Goal: Book appointment/travel/reservation

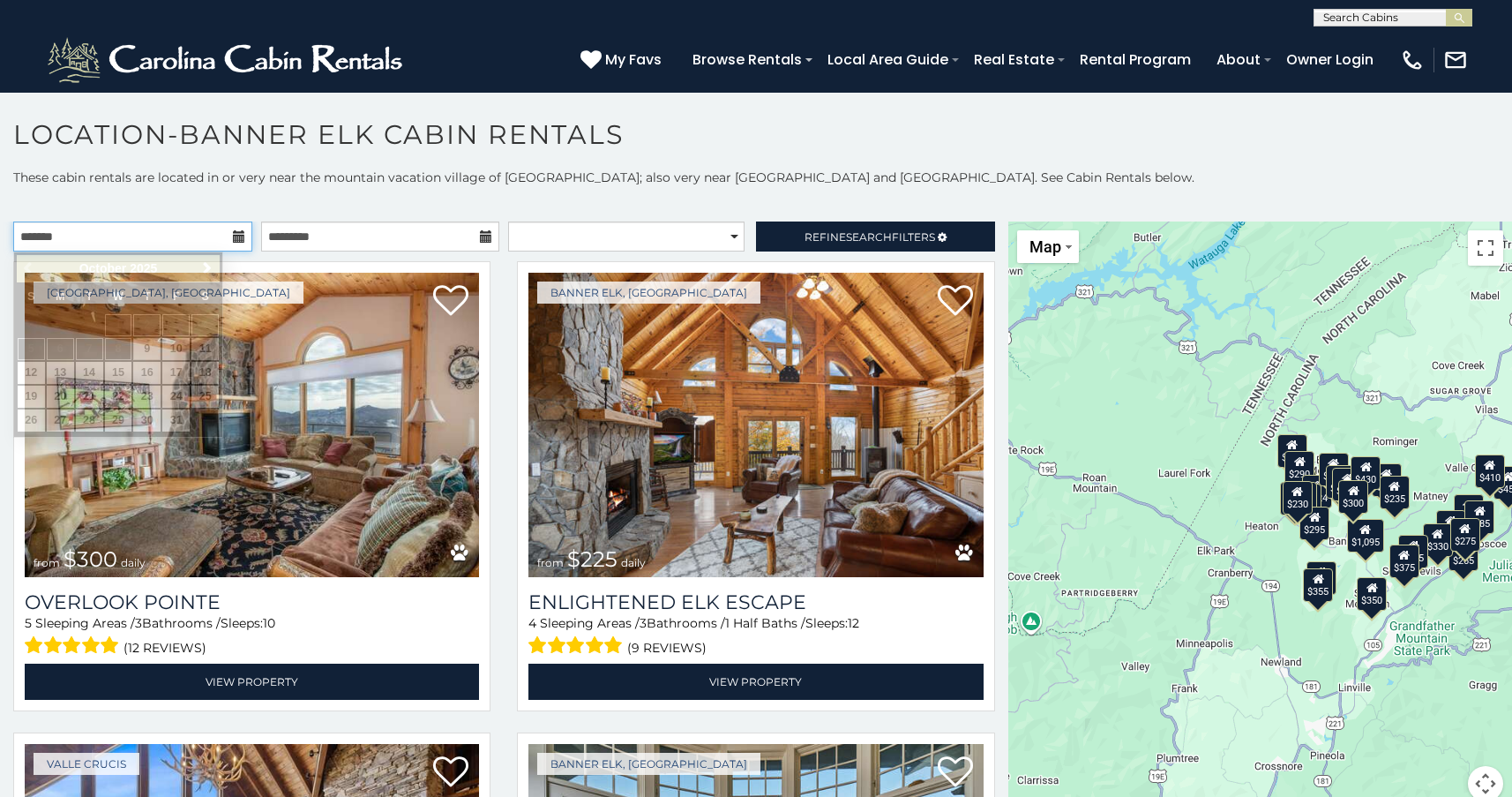
click at [190, 238] on input "text" at bounding box center [132, 236] width 239 height 30
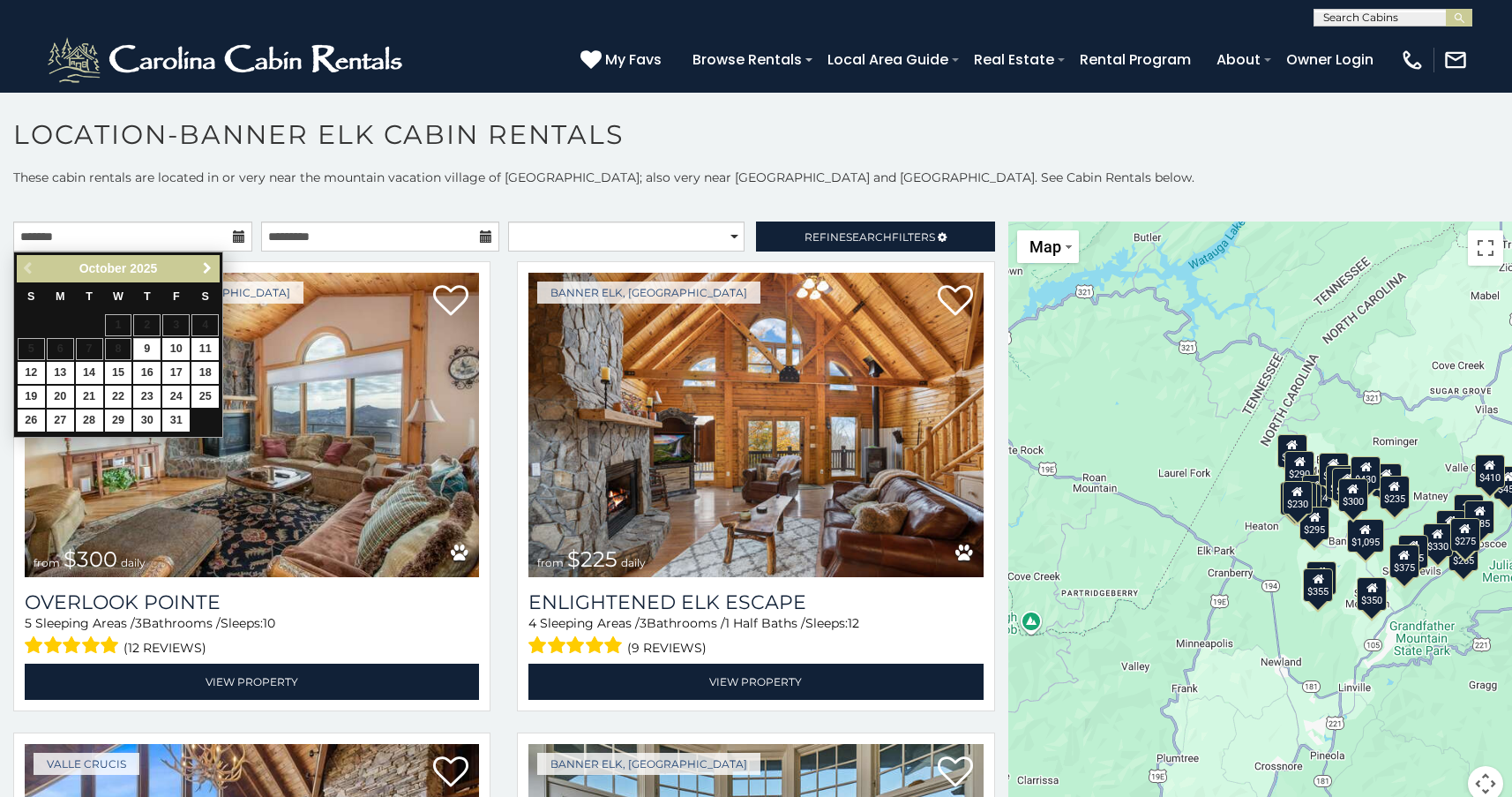
click at [208, 269] on span "Next" at bounding box center [207, 269] width 14 height 14
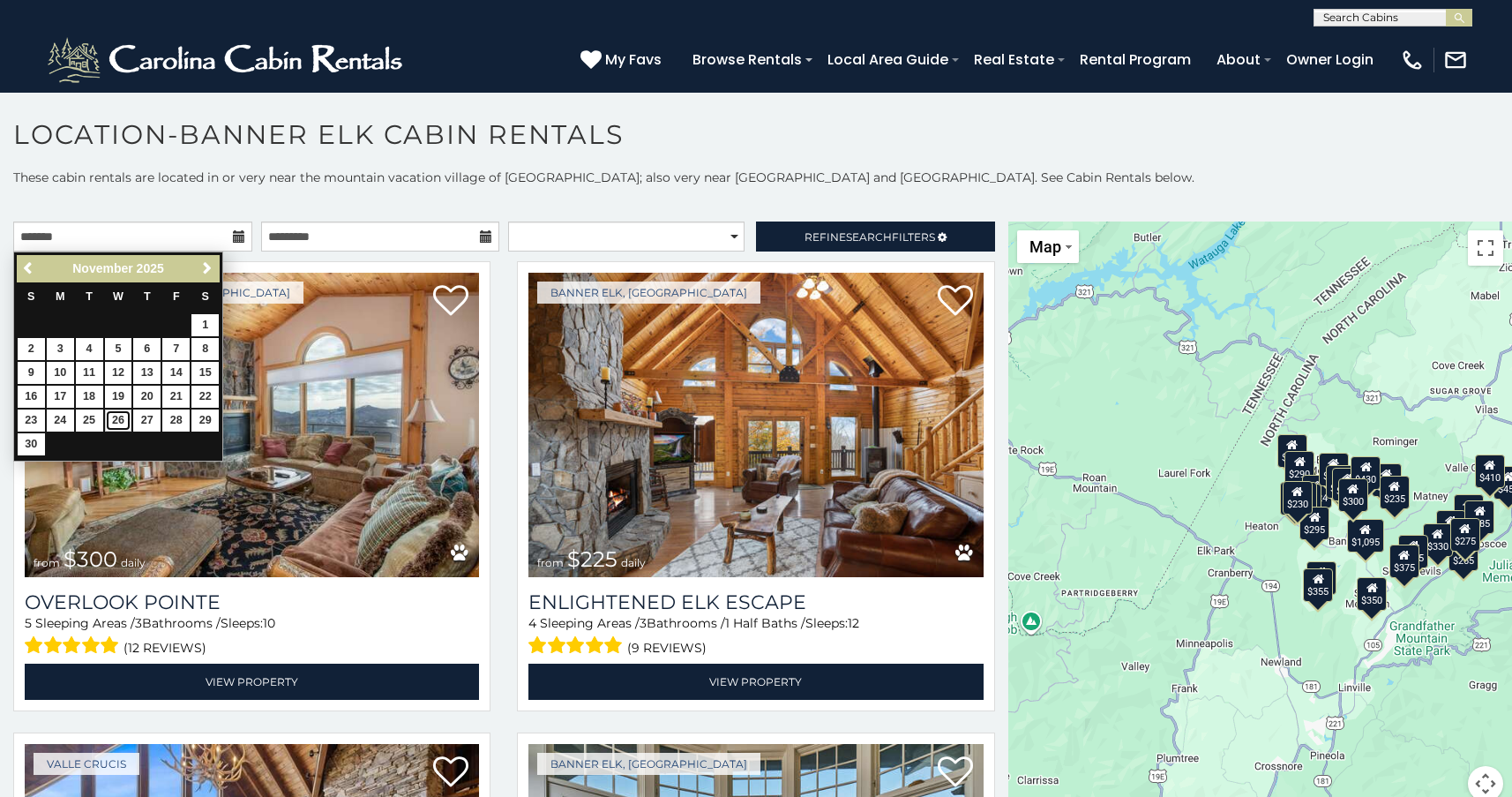
click at [115, 417] on link "26" at bounding box center [119, 420] width 28 height 22
type input "**********"
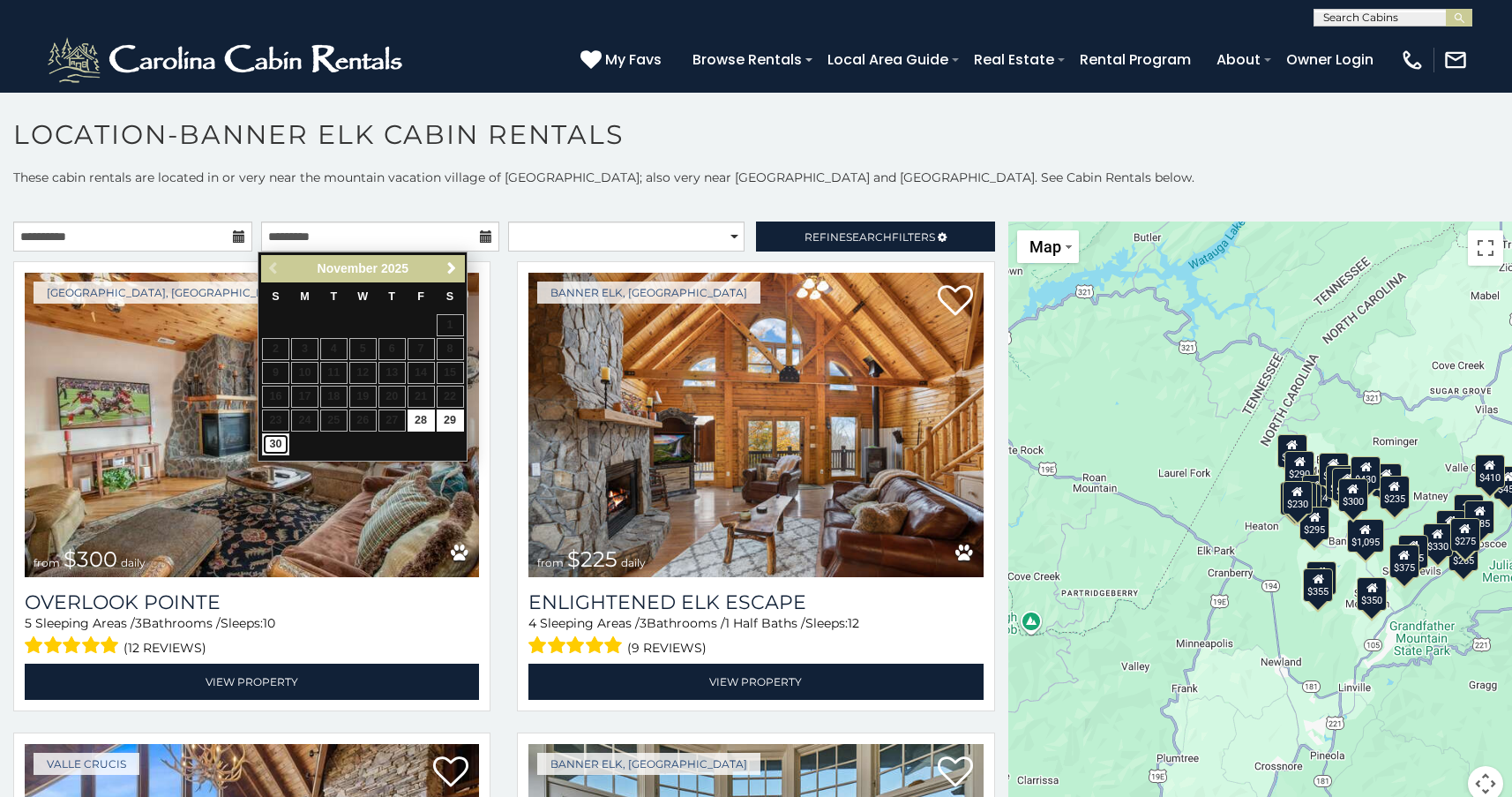
click at [277, 448] on link "30" at bounding box center [275, 444] width 28 height 22
type input "**********"
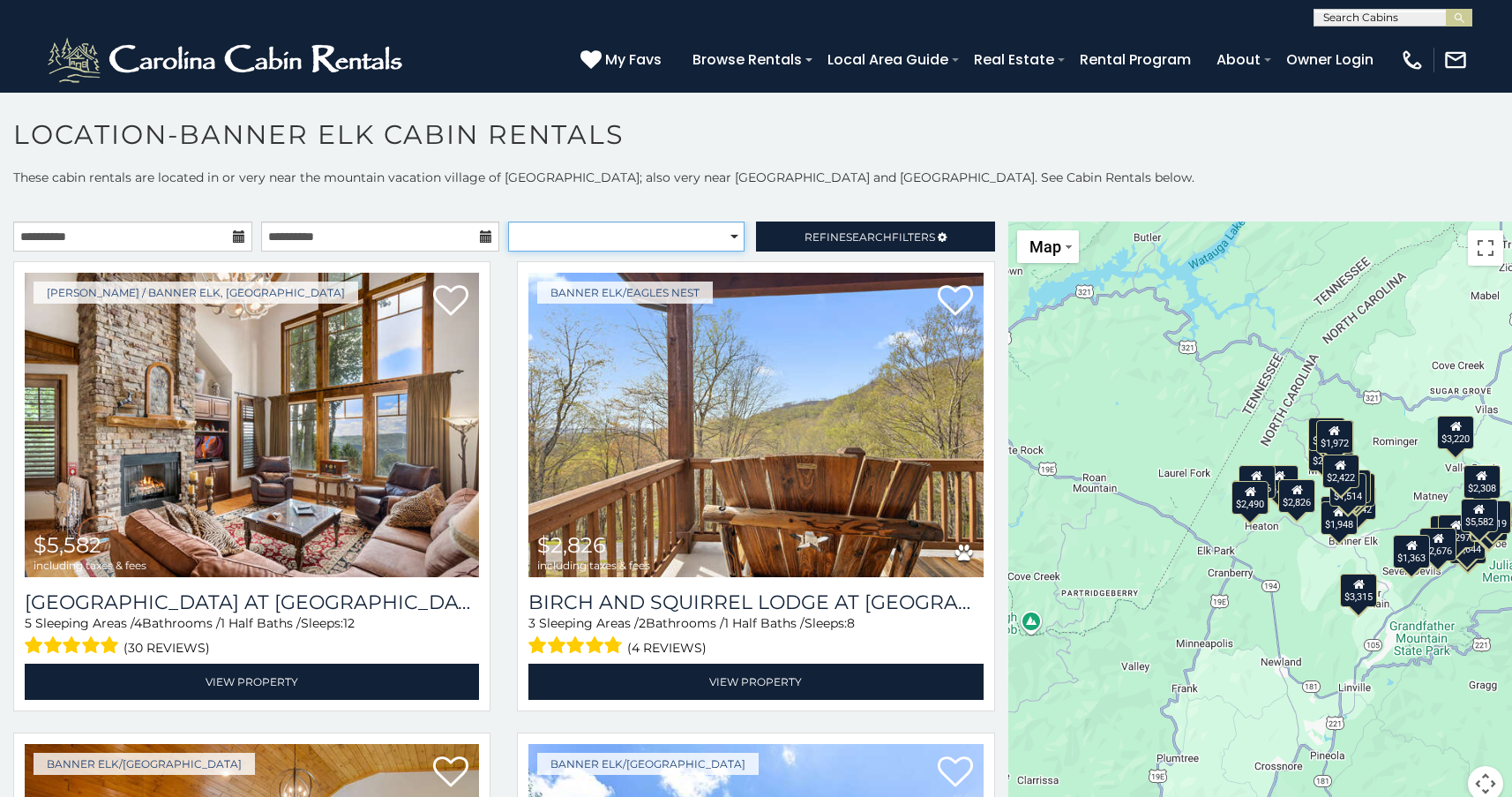
click at [712, 237] on select "**********" at bounding box center [626, 236] width 236 height 30
select select "**********"
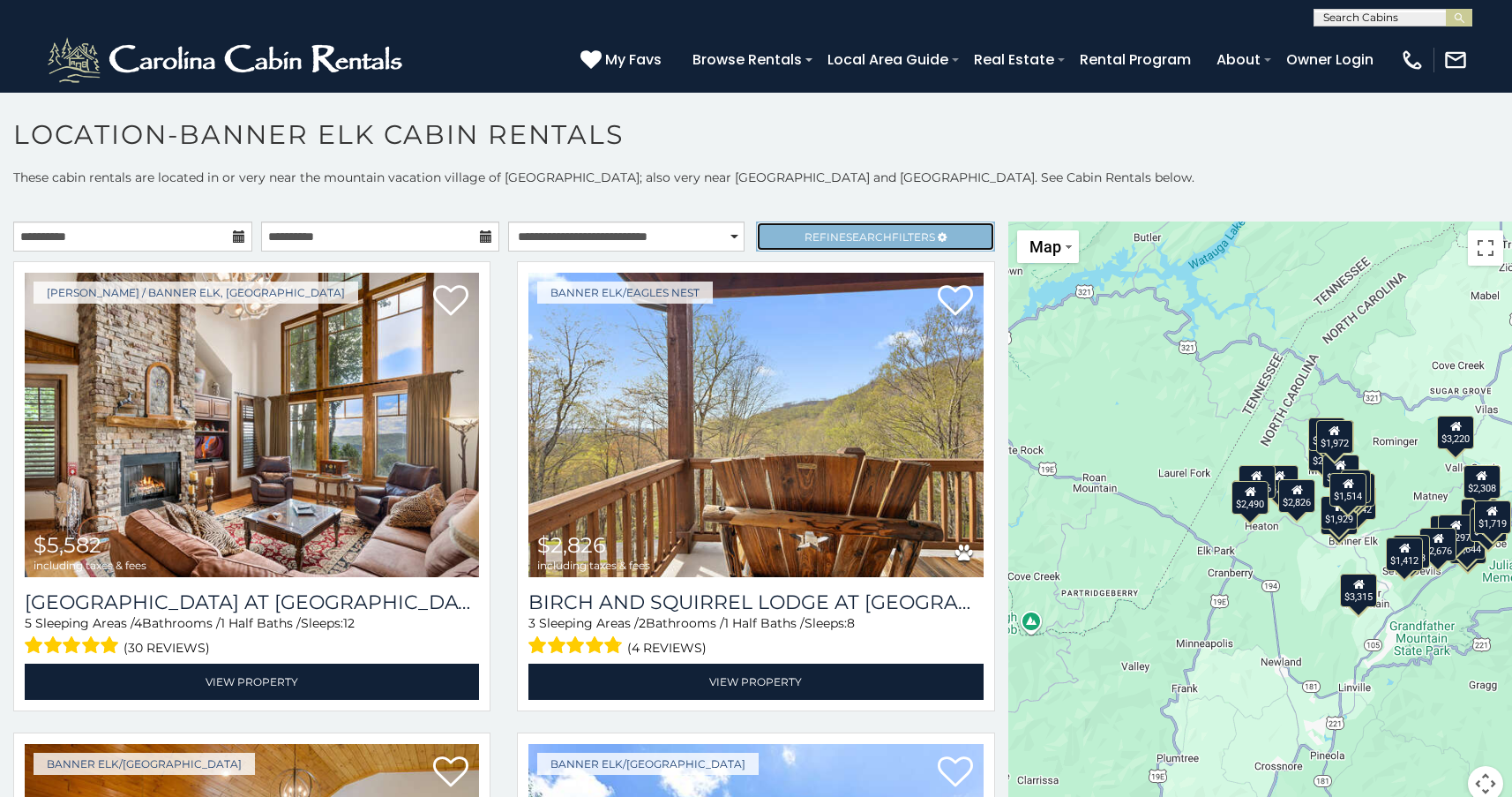
click at [874, 240] on span "Search" at bounding box center [869, 236] width 46 height 13
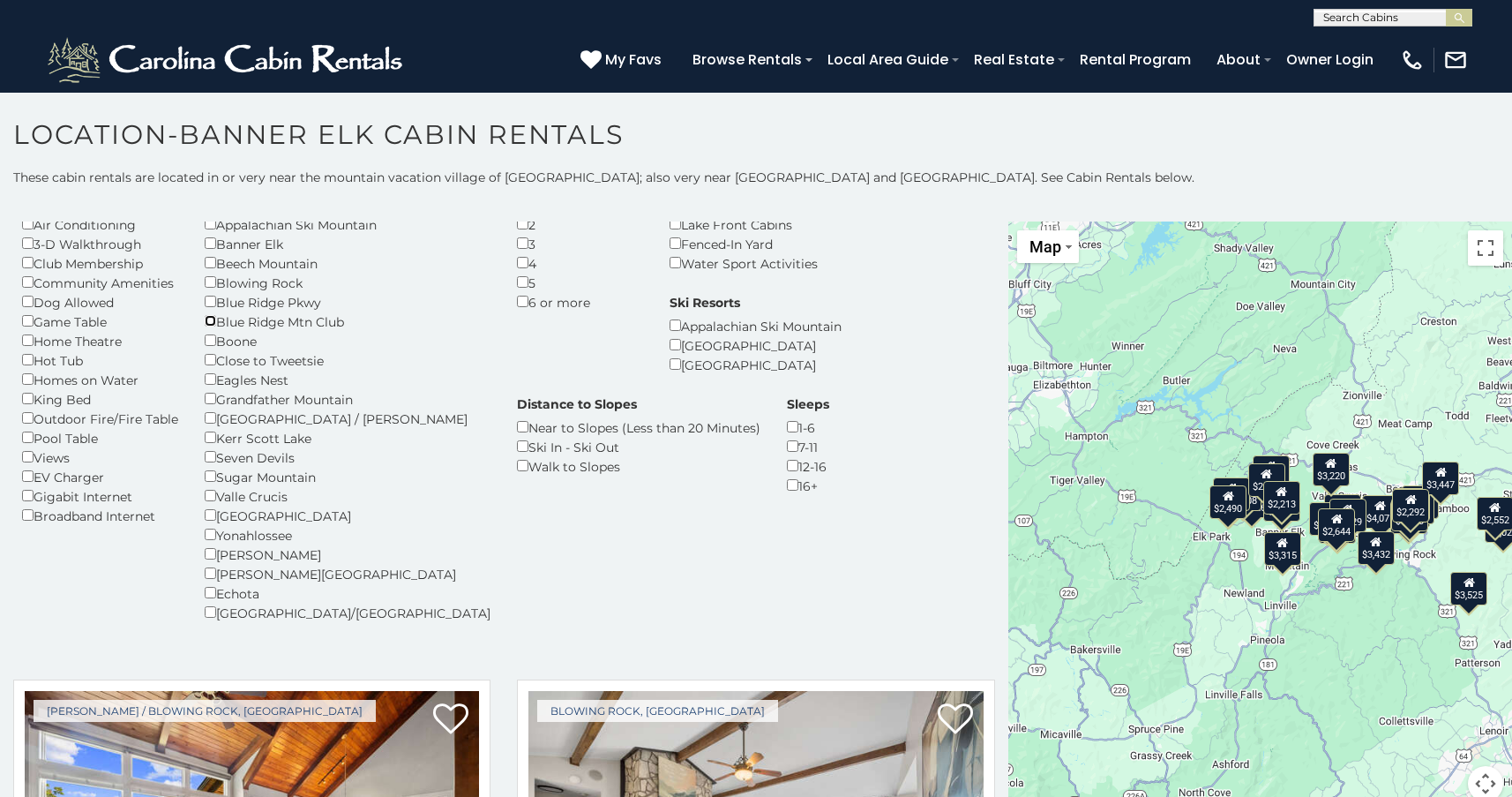
scroll to position [92, 0]
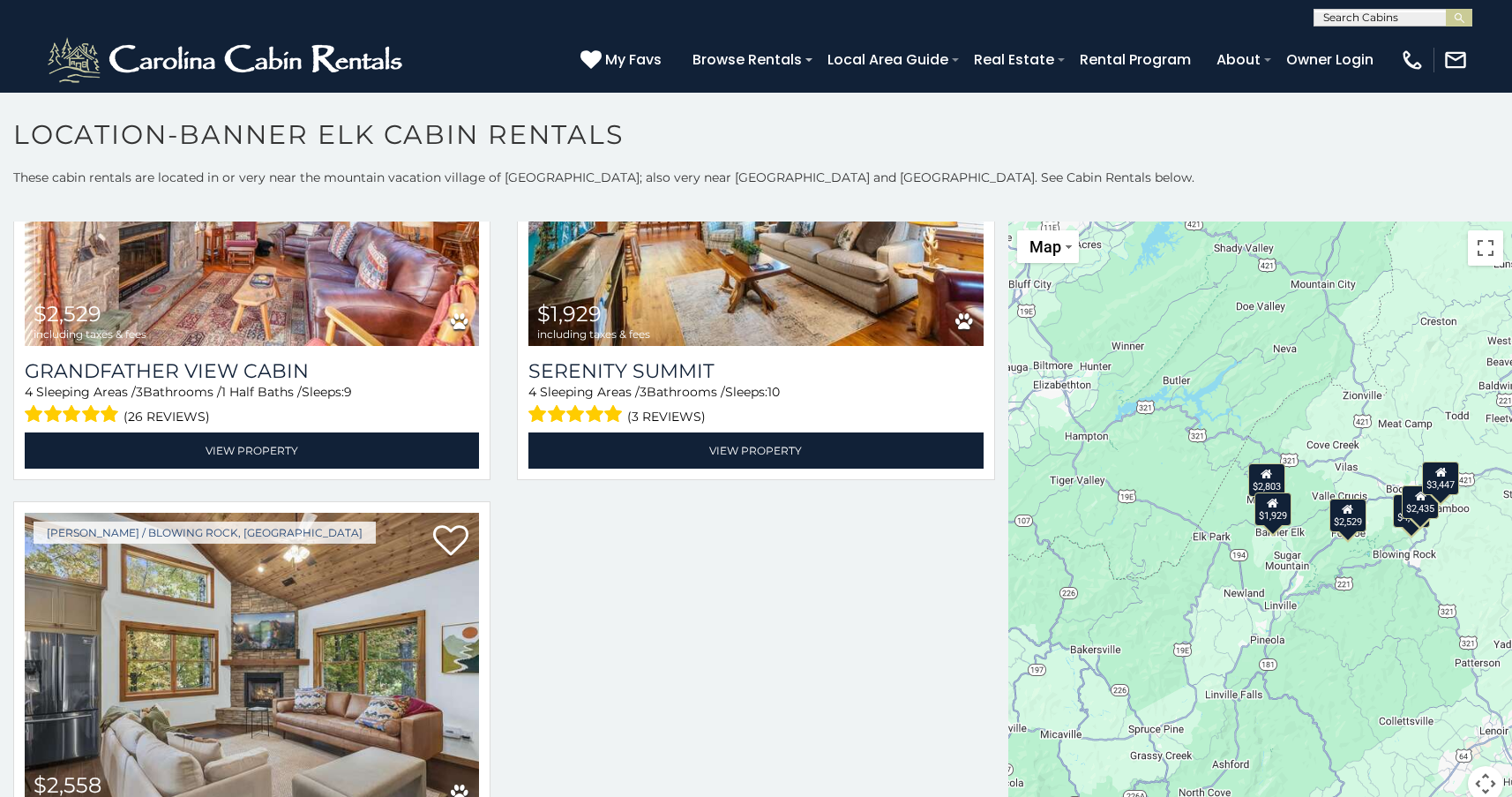
scroll to position [1651, 0]
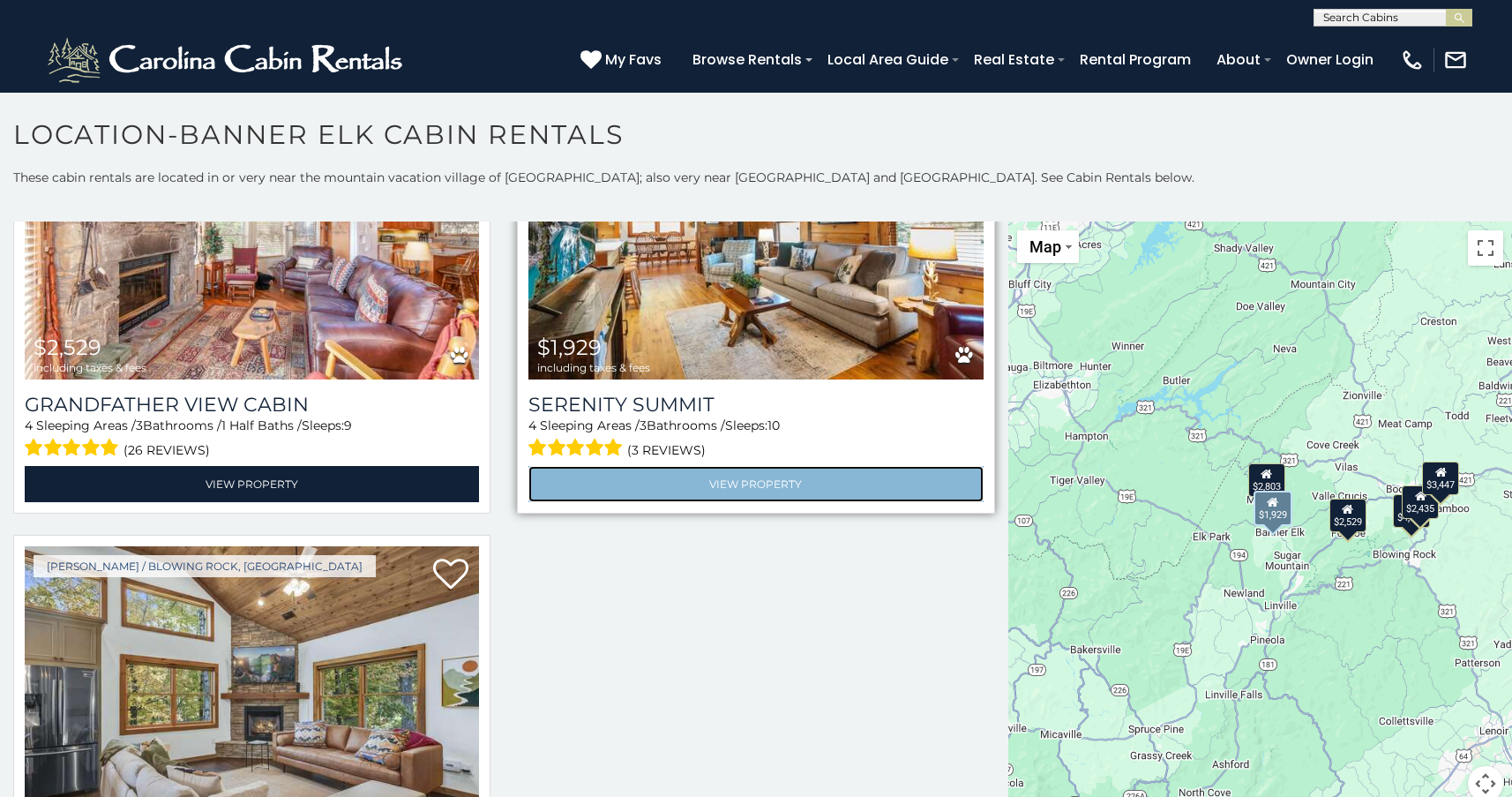
click at [767, 473] on link "View Property" at bounding box center [755, 484] width 455 height 37
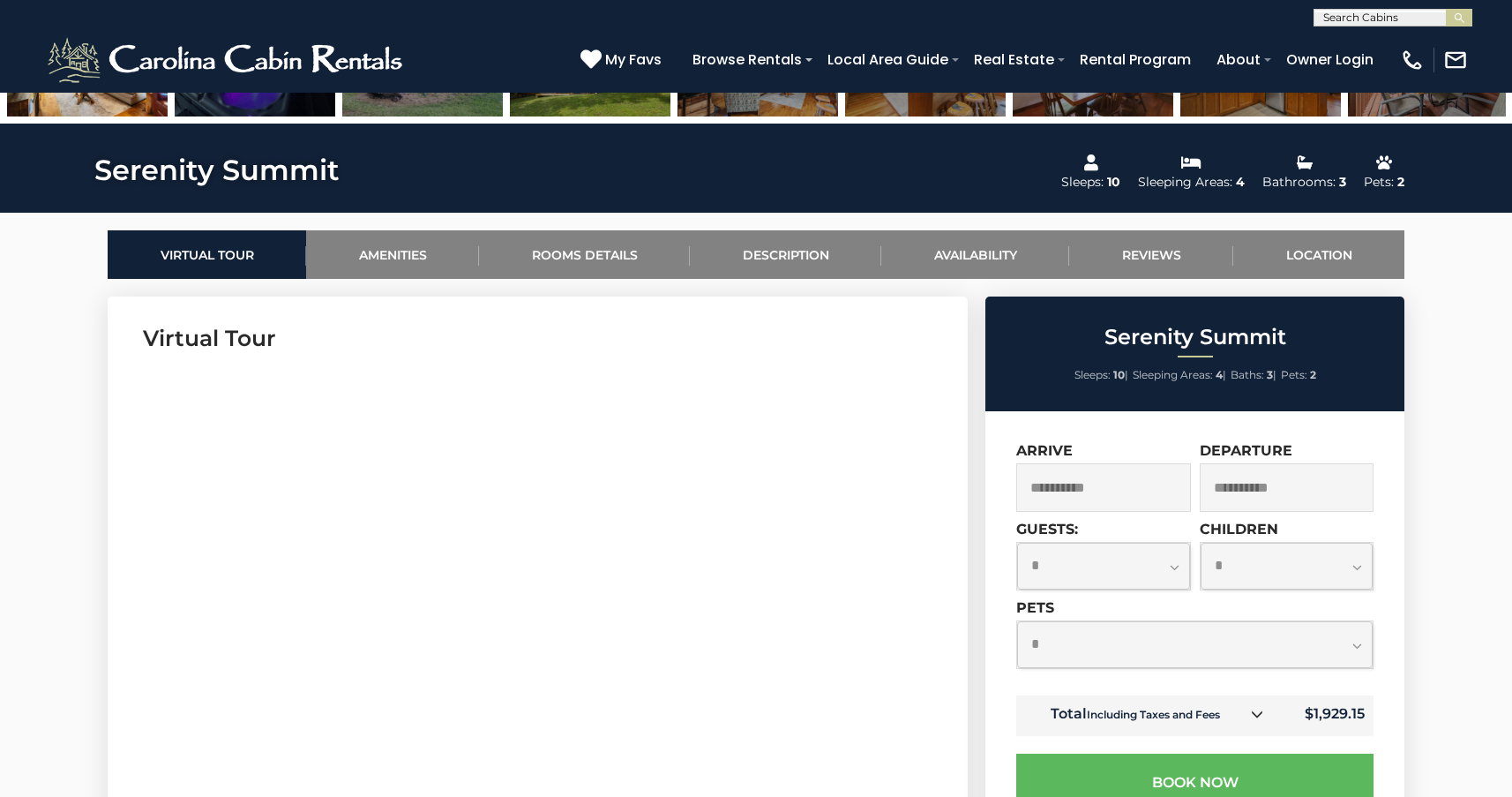
scroll to position [698, 0]
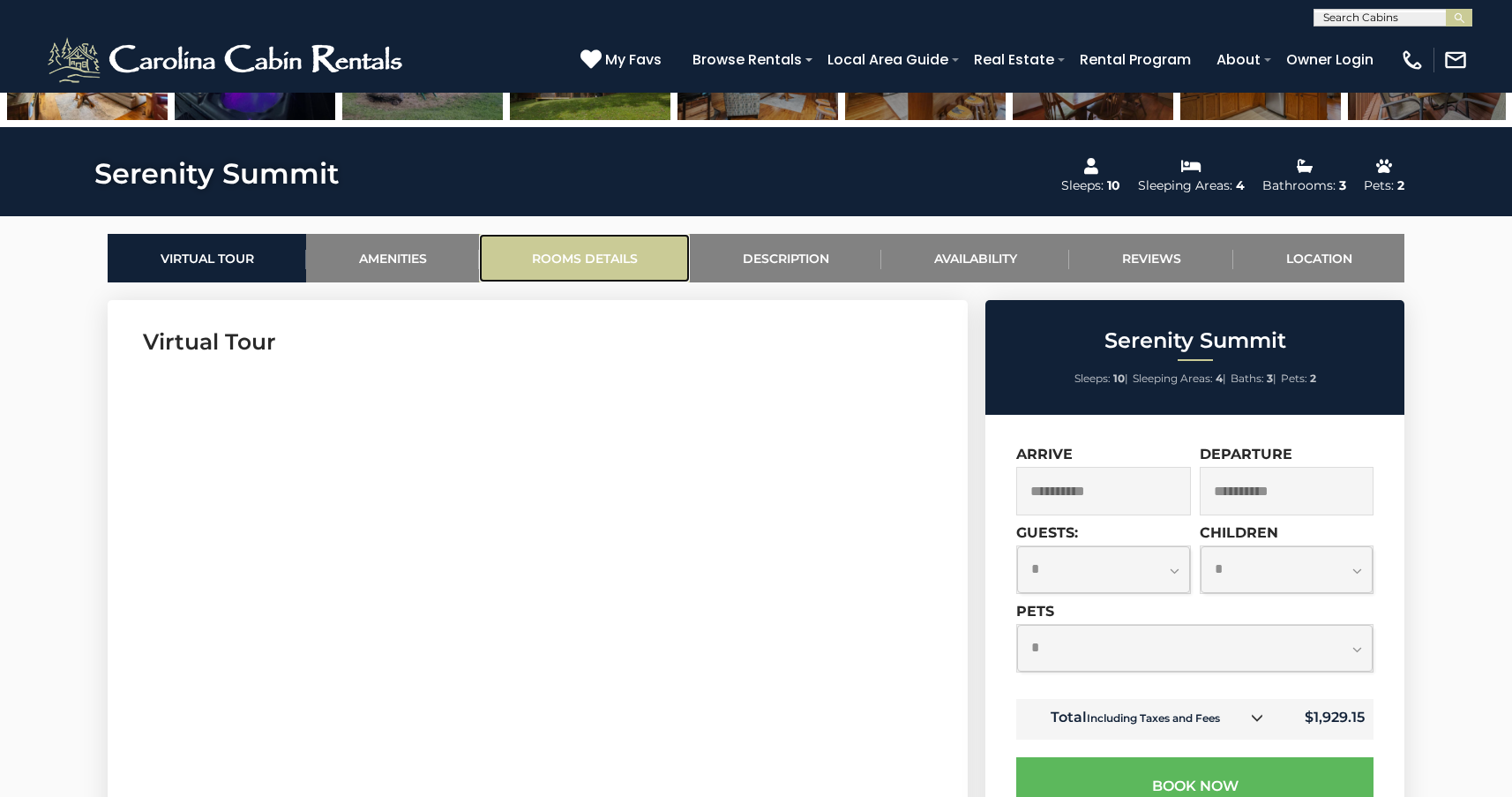
click at [624, 259] on link "Rooms Details" at bounding box center [585, 258] width 211 height 49
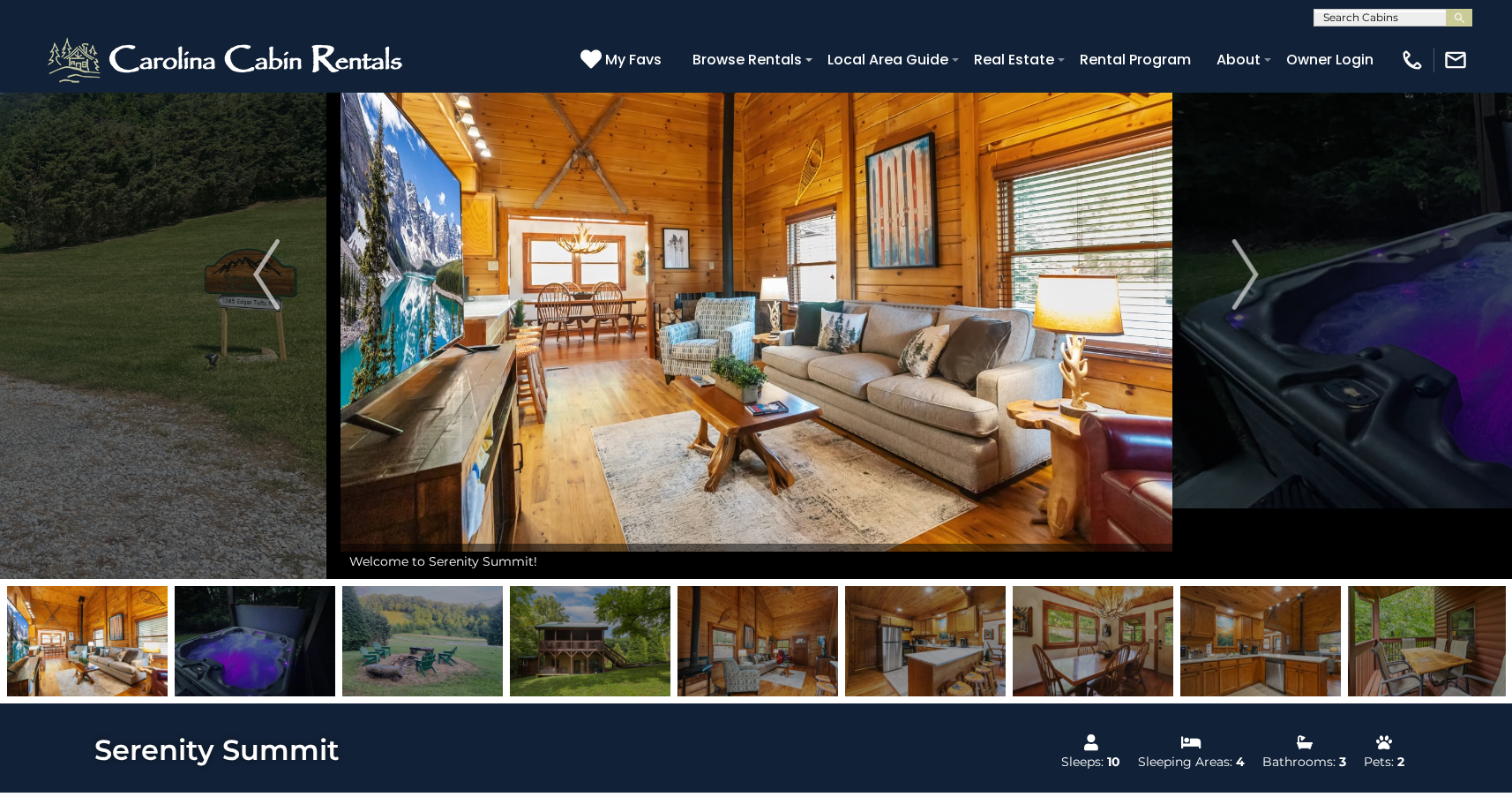
scroll to position [126, 0]
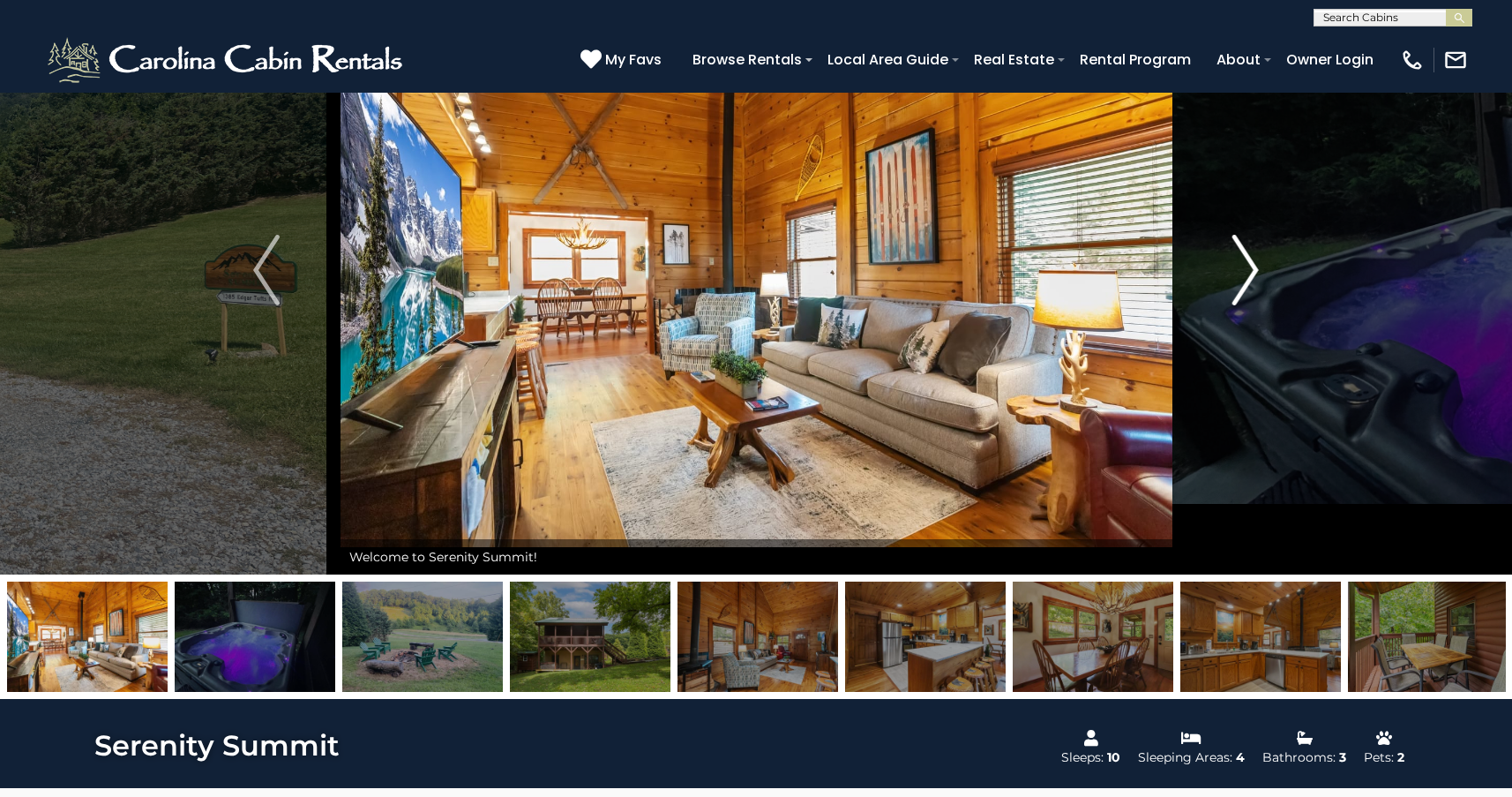
click at [1252, 278] on img "Next" at bounding box center [1245, 270] width 27 height 70
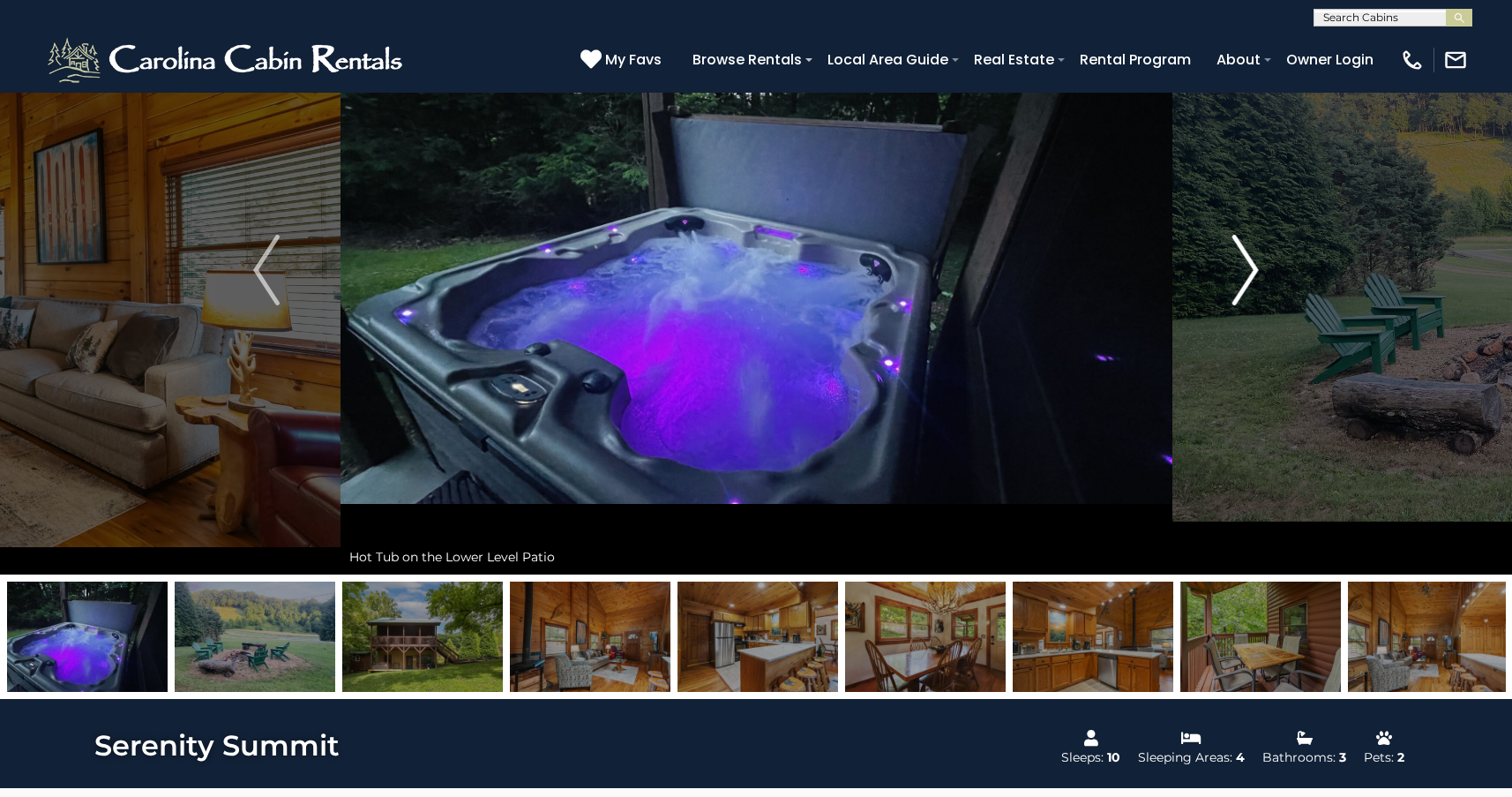
click at [1252, 278] on img "Next" at bounding box center [1245, 270] width 27 height 70
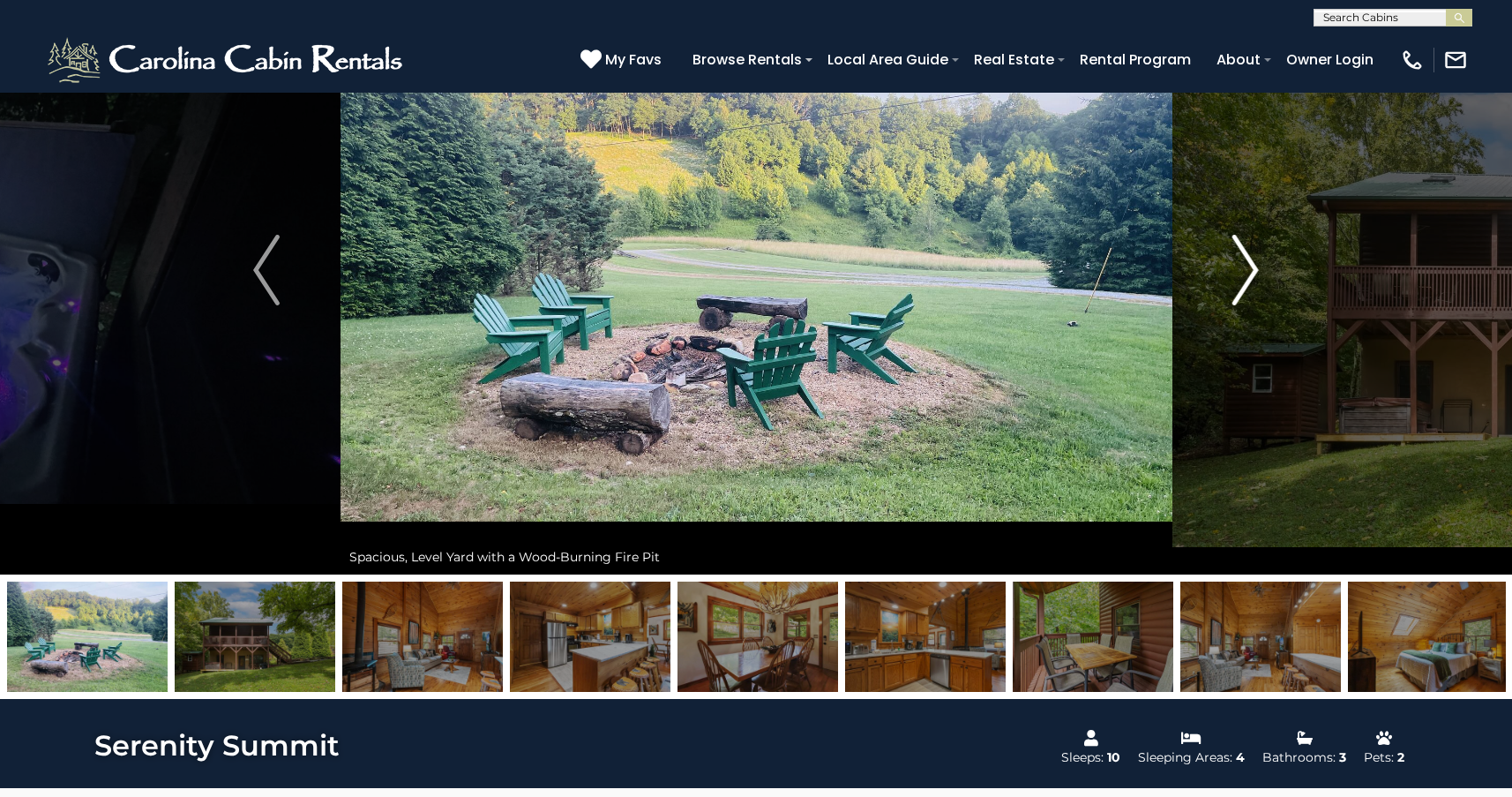
click at [1252, 278] on img "Next" at bounding box center [1245, 270] width 27 height 70
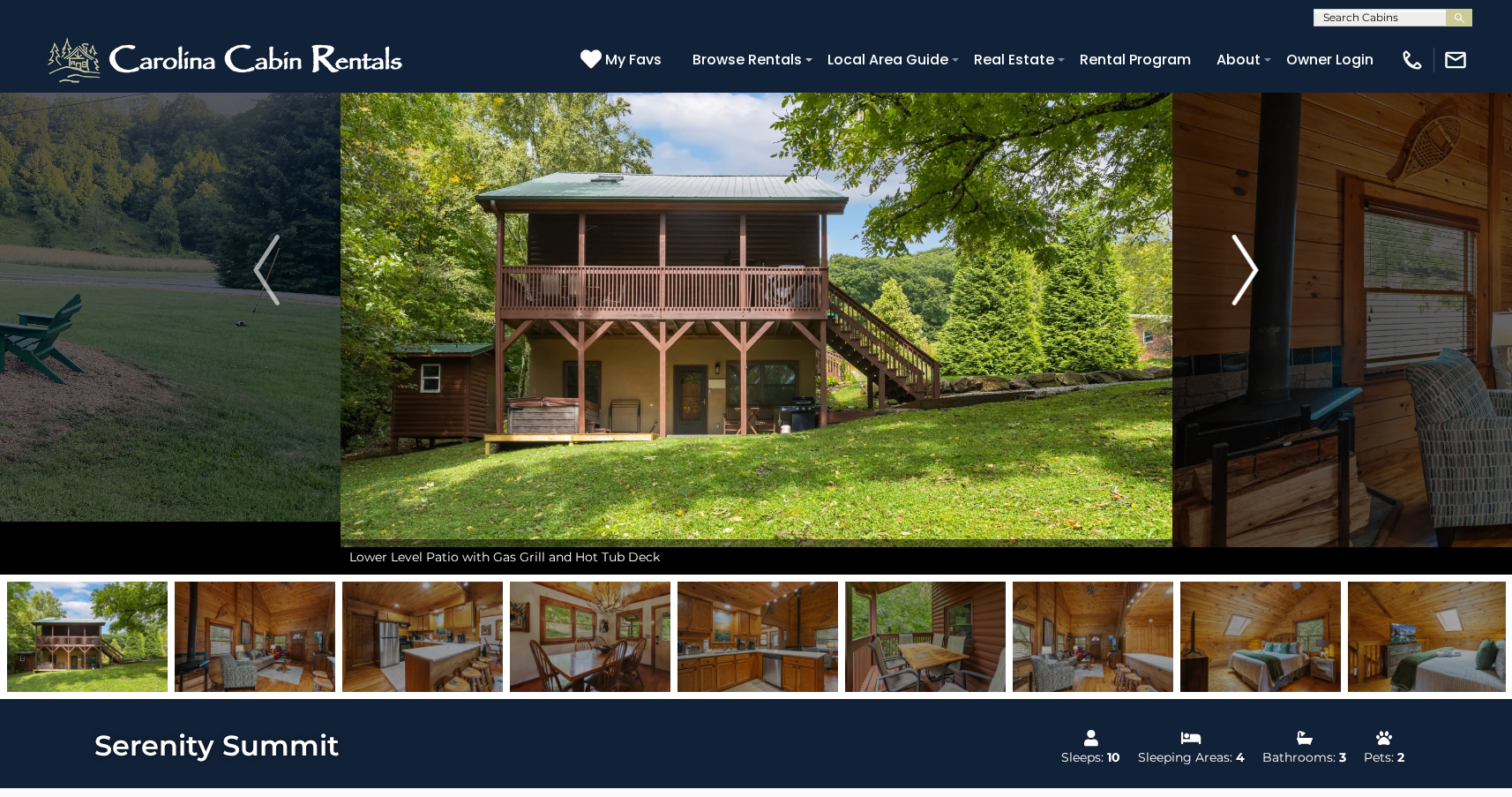
click at [1252, 278] on img "Next" at bounding box center [1245, 270] width 27 height 70
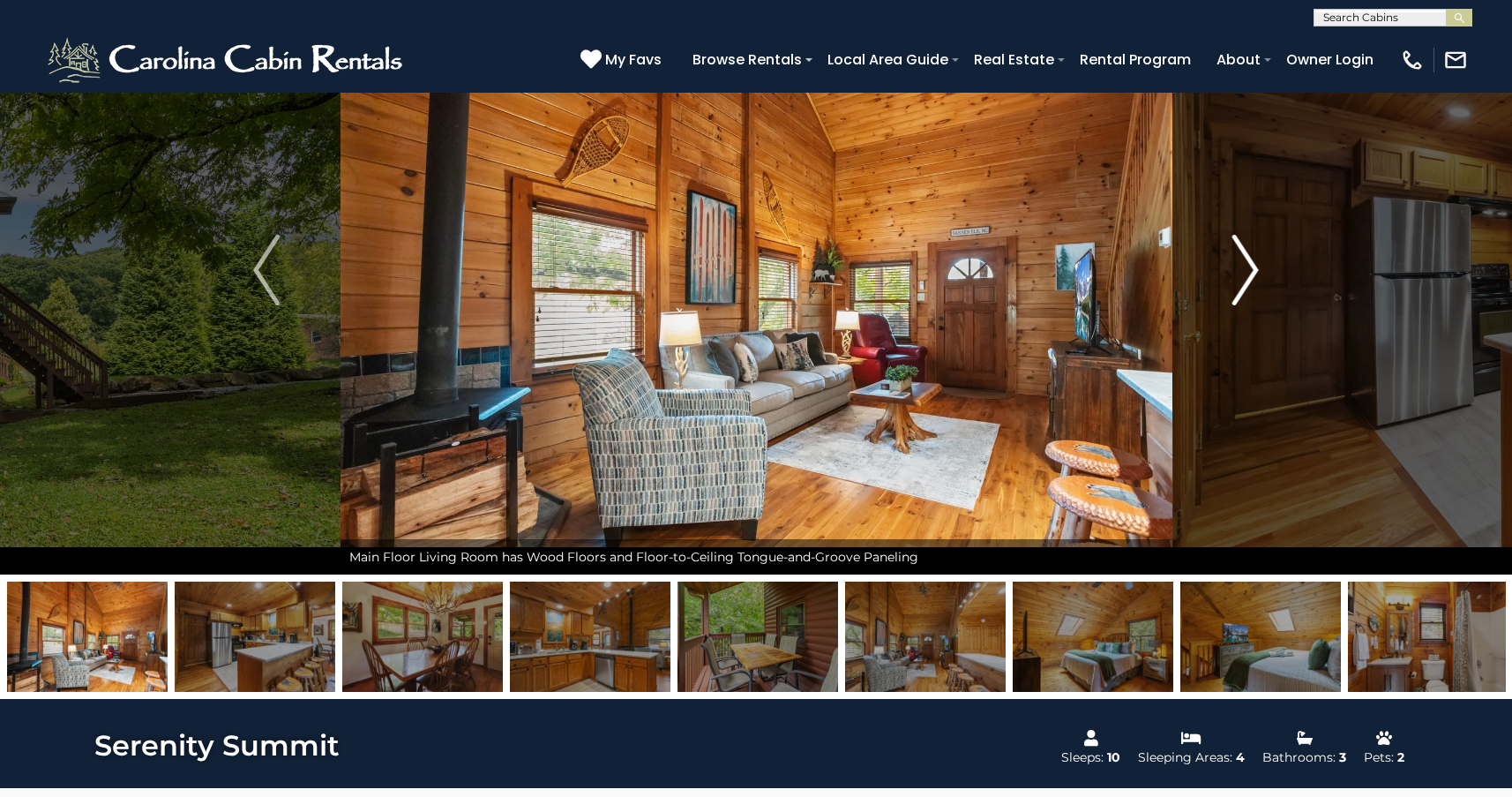
click at [1252, 278] on img "Next" at bounding box center [1245, 270] width 27 height 70
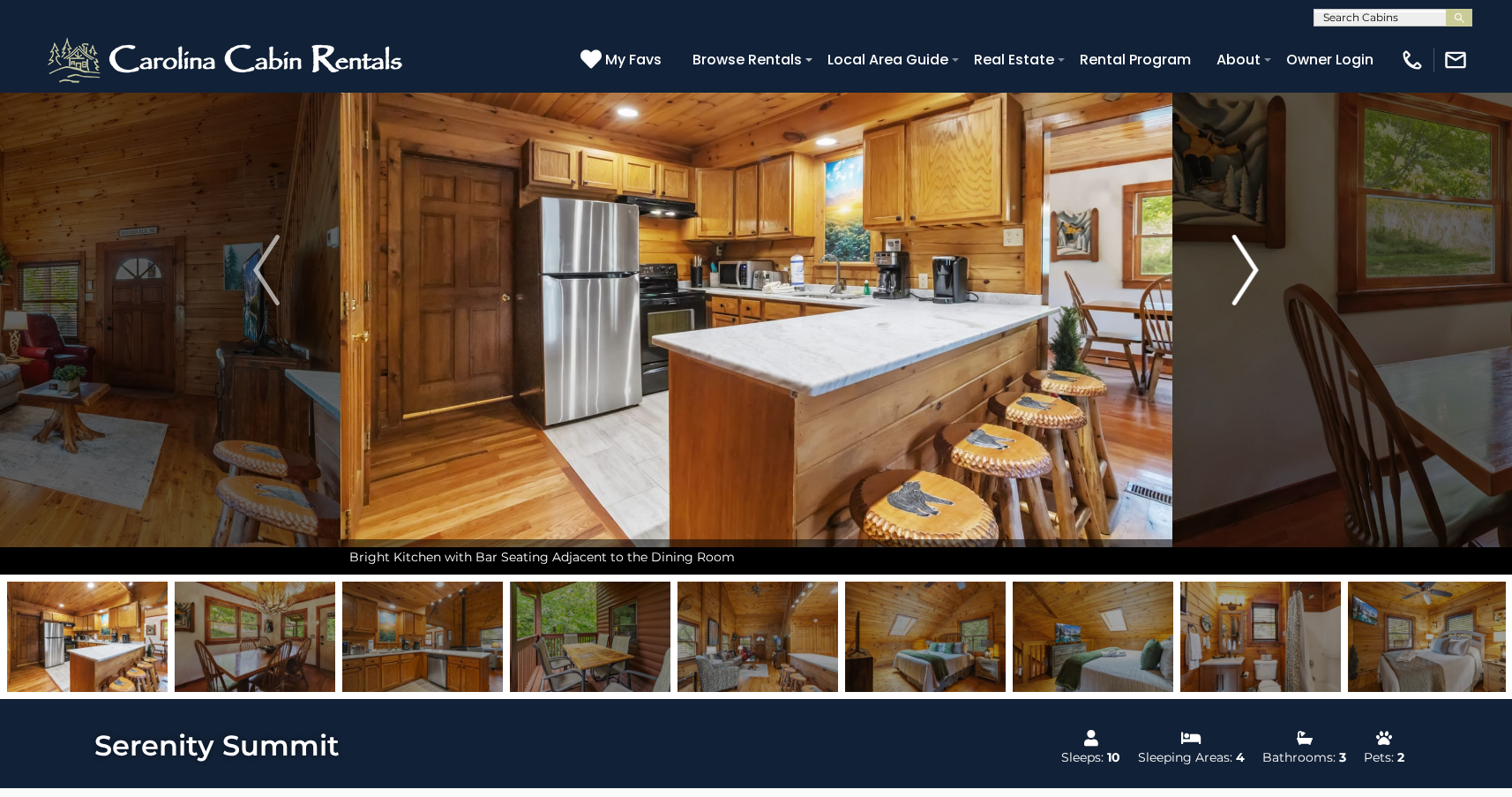
click at [1252, 278] on img "Next" at bounding box center [1245, 270] width 27 height 70
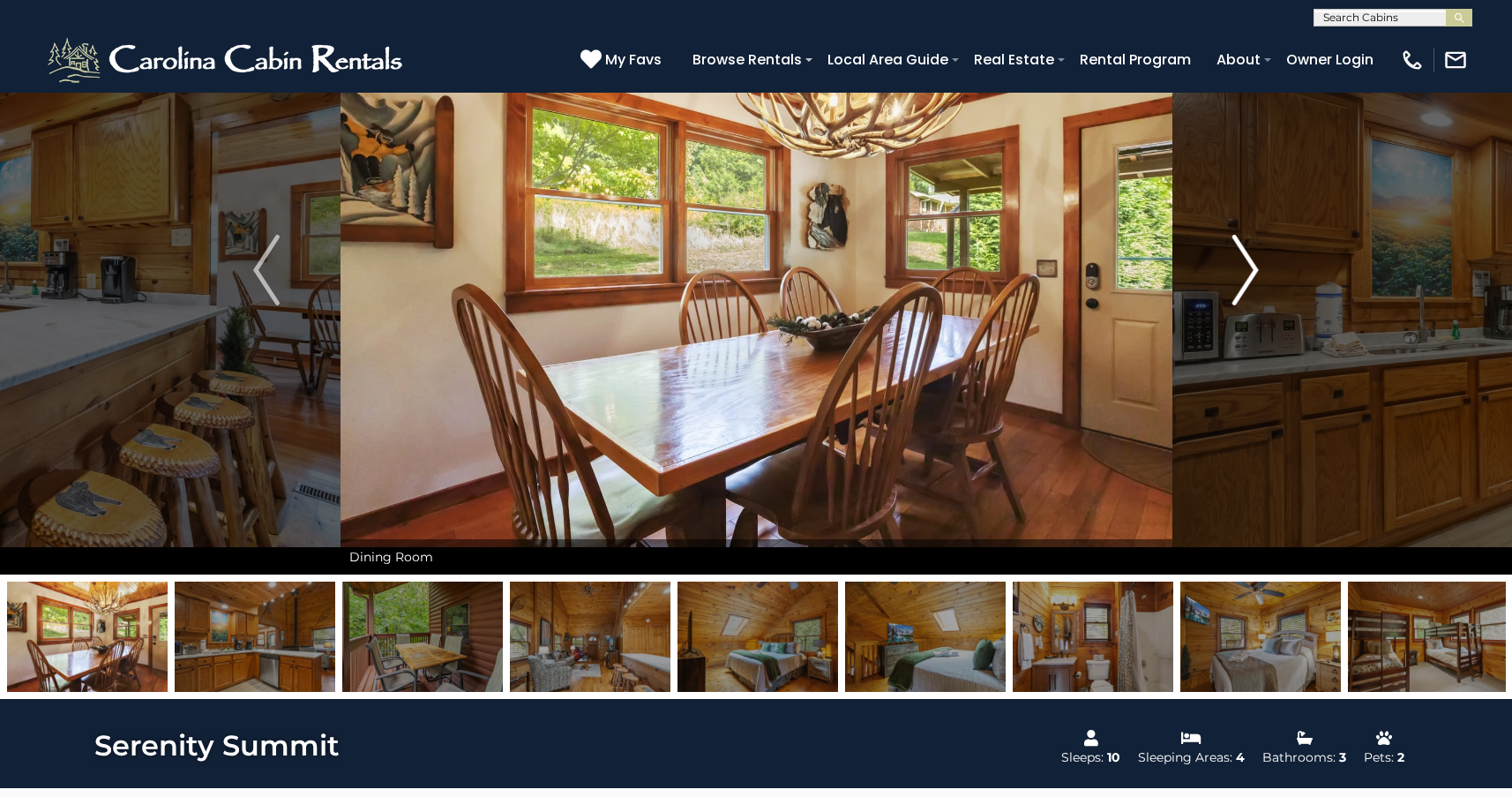
click at [1252, 278] on img "Next" at bounding box center [1245, 270] width 27 height 70
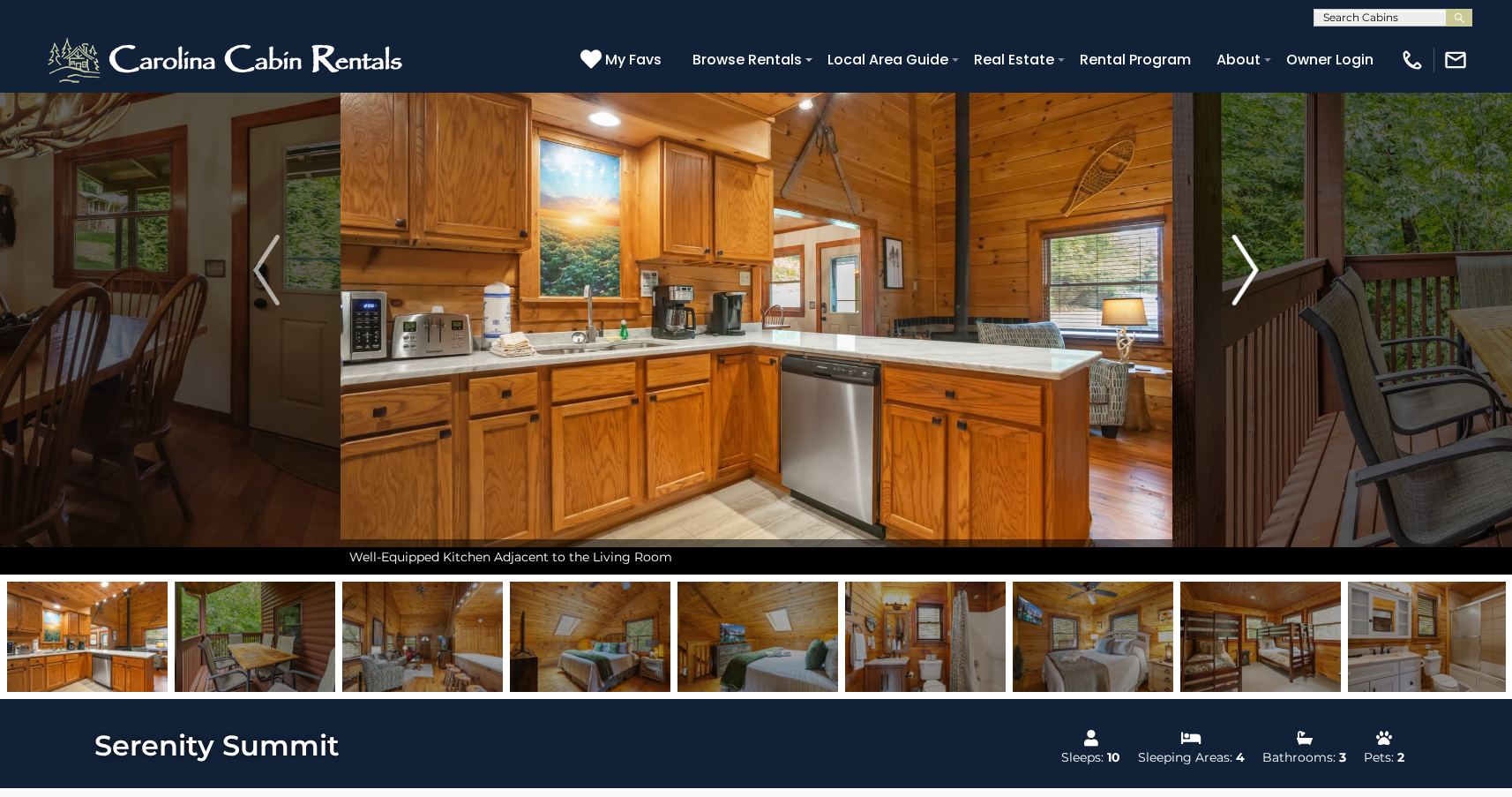
click at [1252, 278] on img "Next" at bounding box center [1245, 270] width 27 height 70
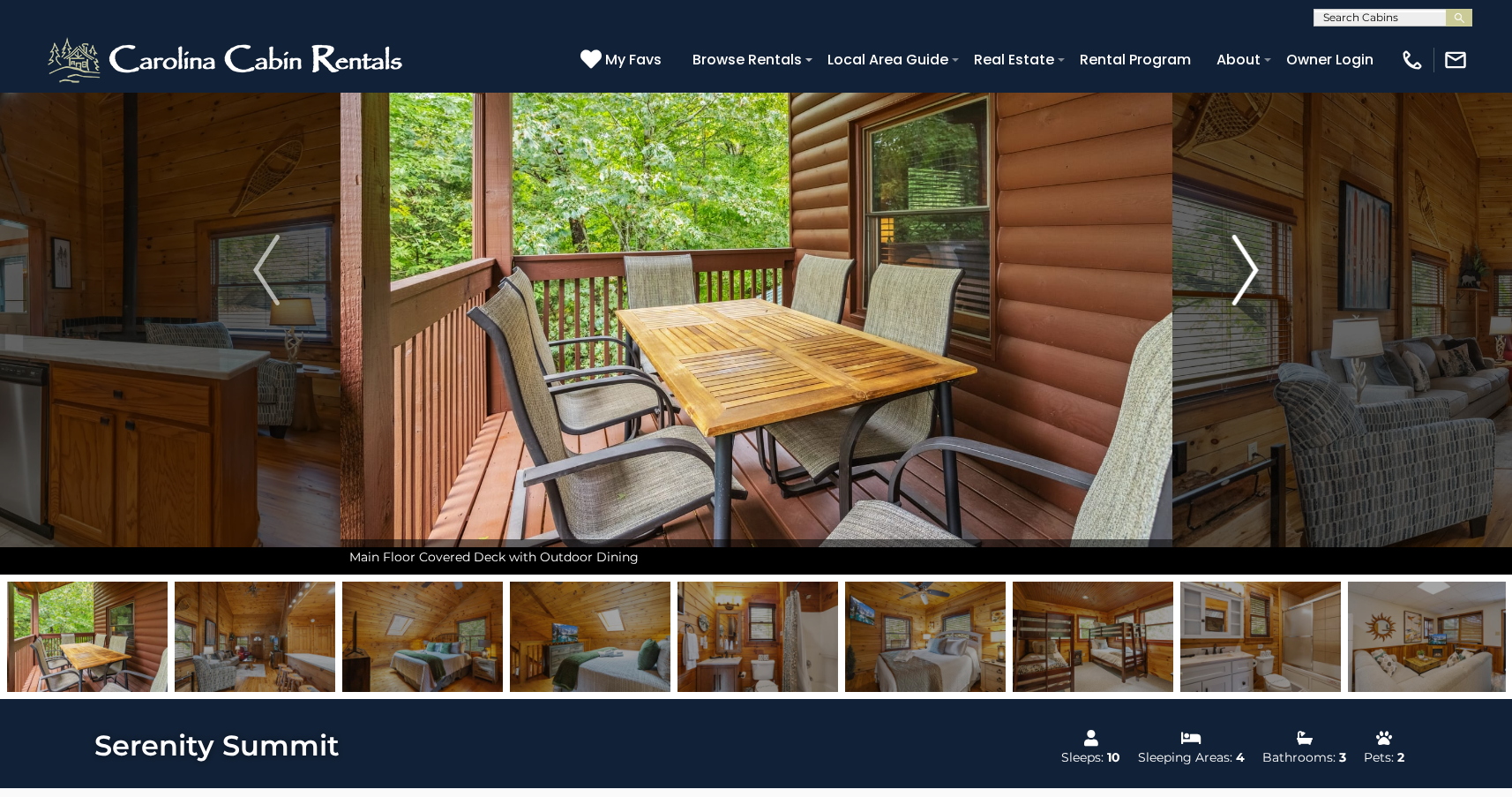
click at [1252, 278] on img "Next" at bounding box center [1245, 270] width 27 height 70
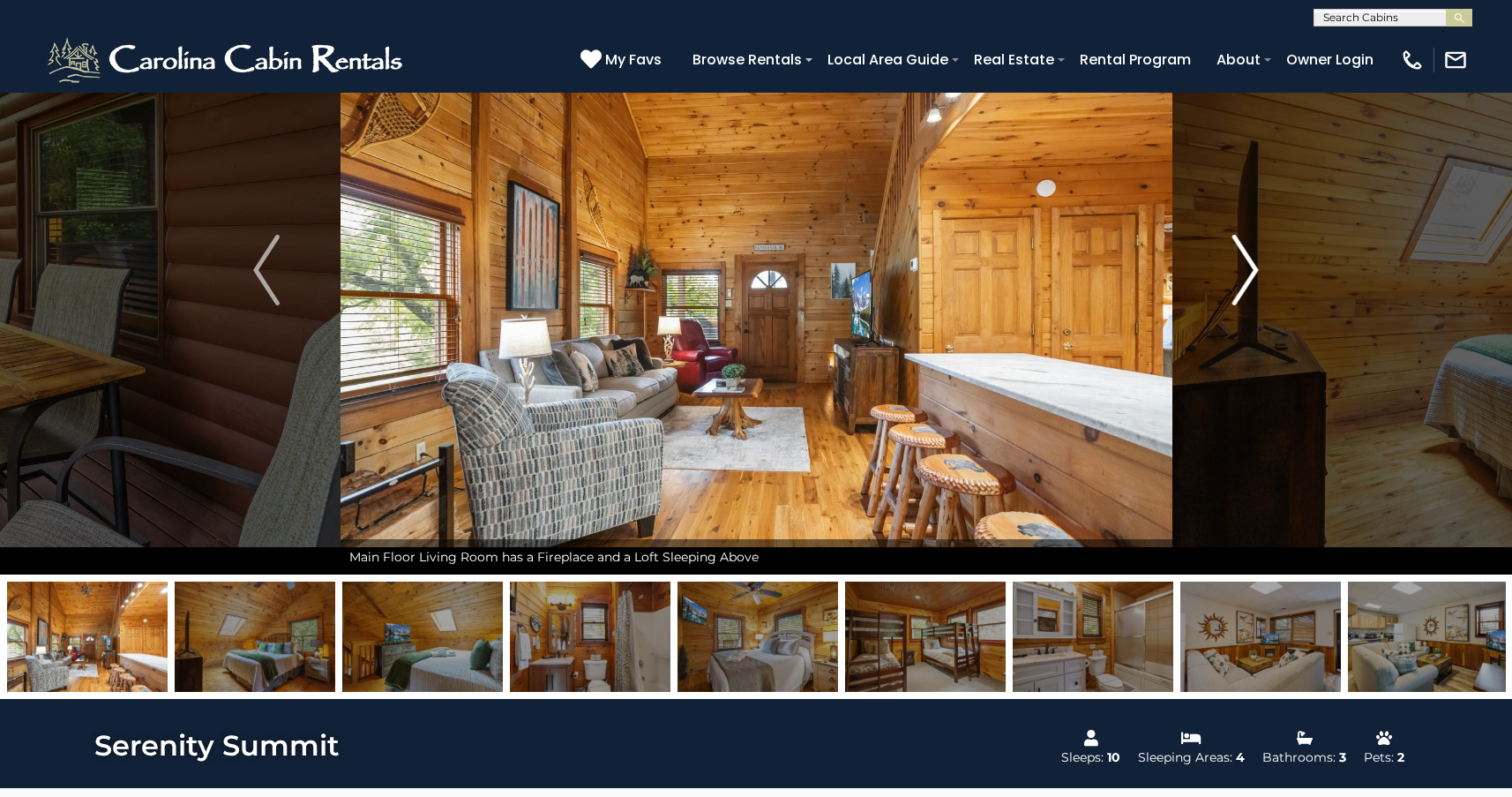
click at [1252, 278] on img "Next" at bounding box center [1245, 270] width 27 height 70
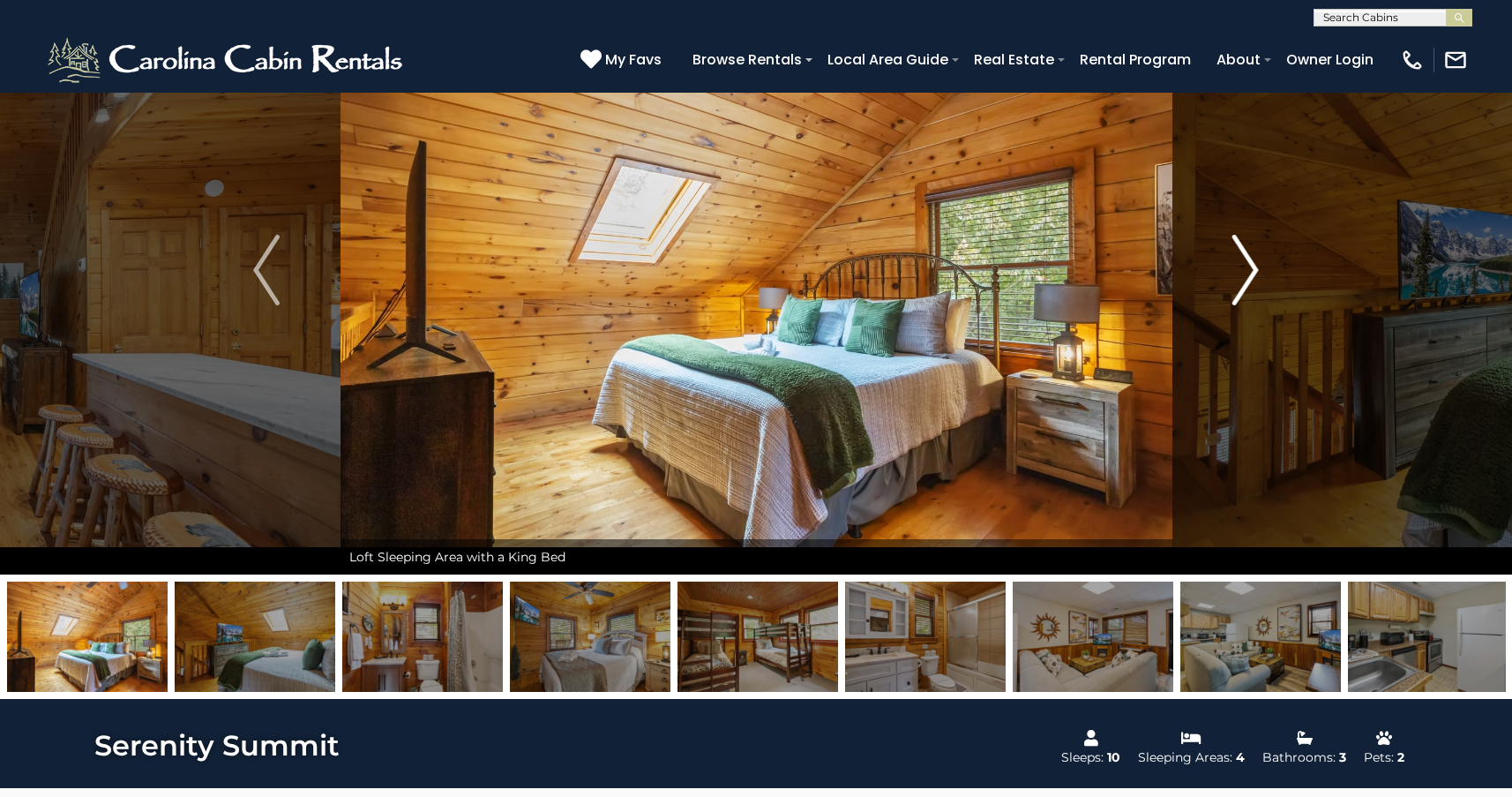
click at [1252, 278] on img "Next" at bounding box center [1245, 270] width 27 height 70
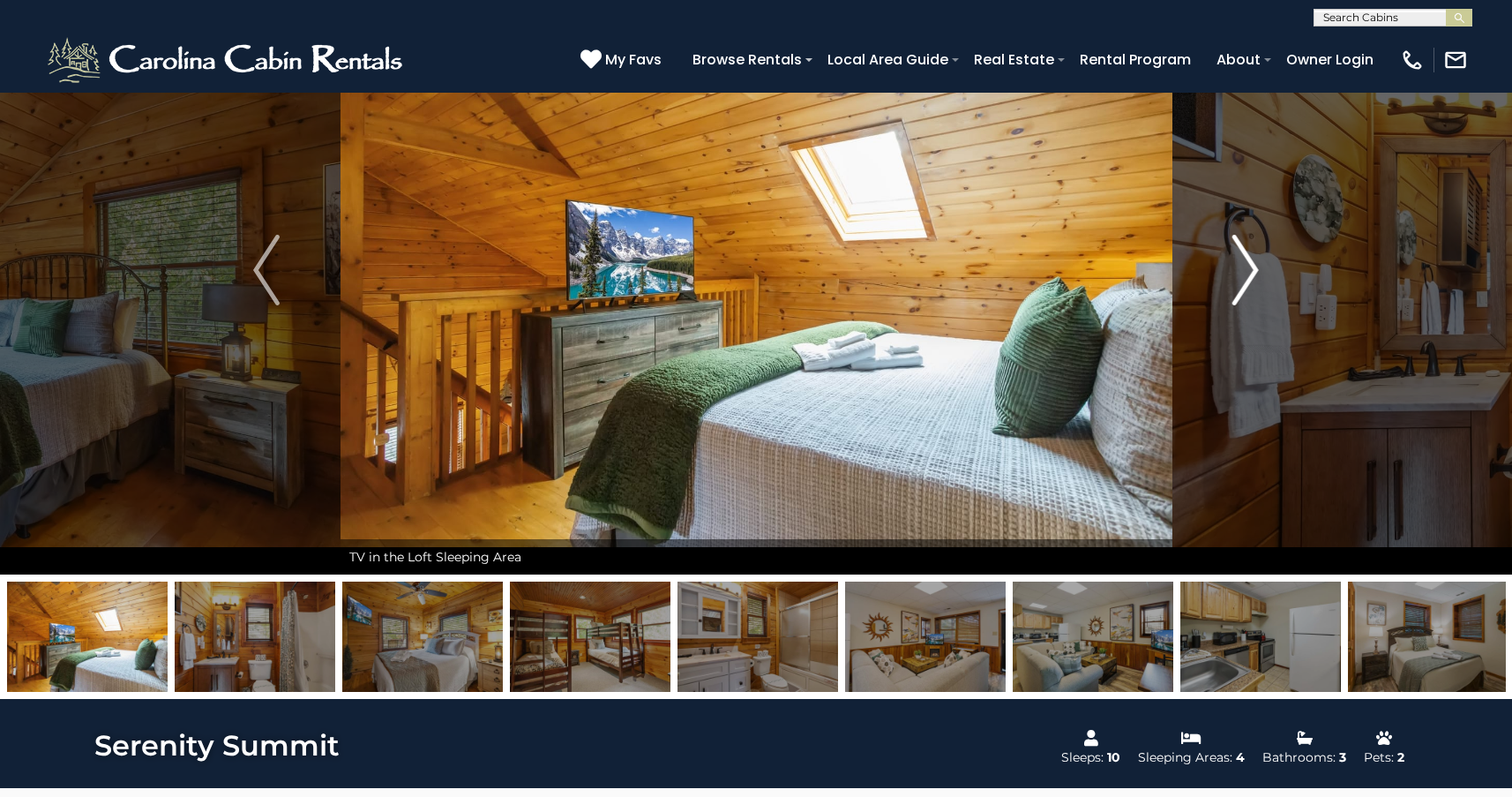
click at [1252, 278] on img "Next" at bounding box center [1245, 270] width 27 height 70
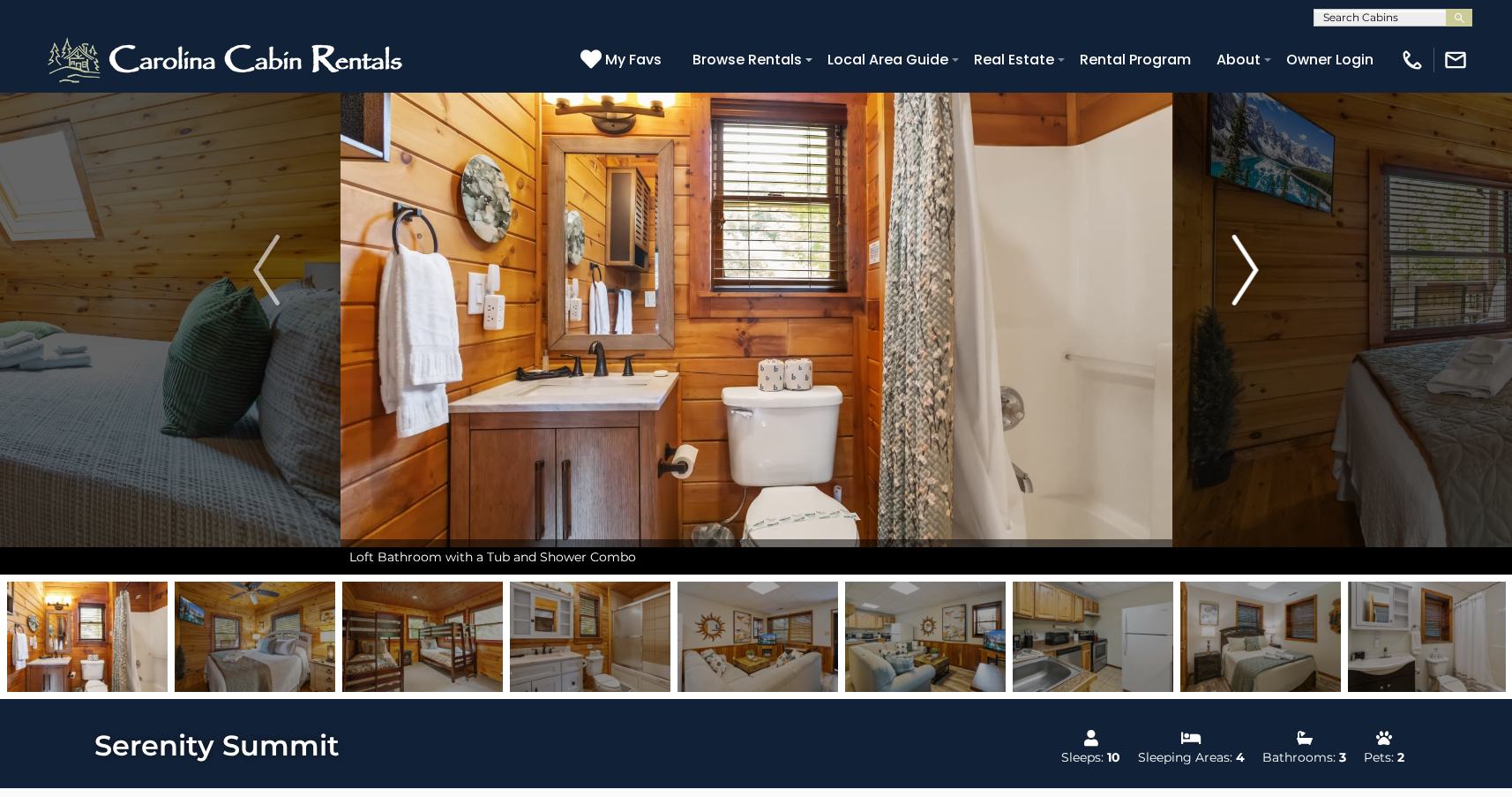
click at [1252, 278] on img "Next" at bounding box center [1245, 270] width 27 height 70
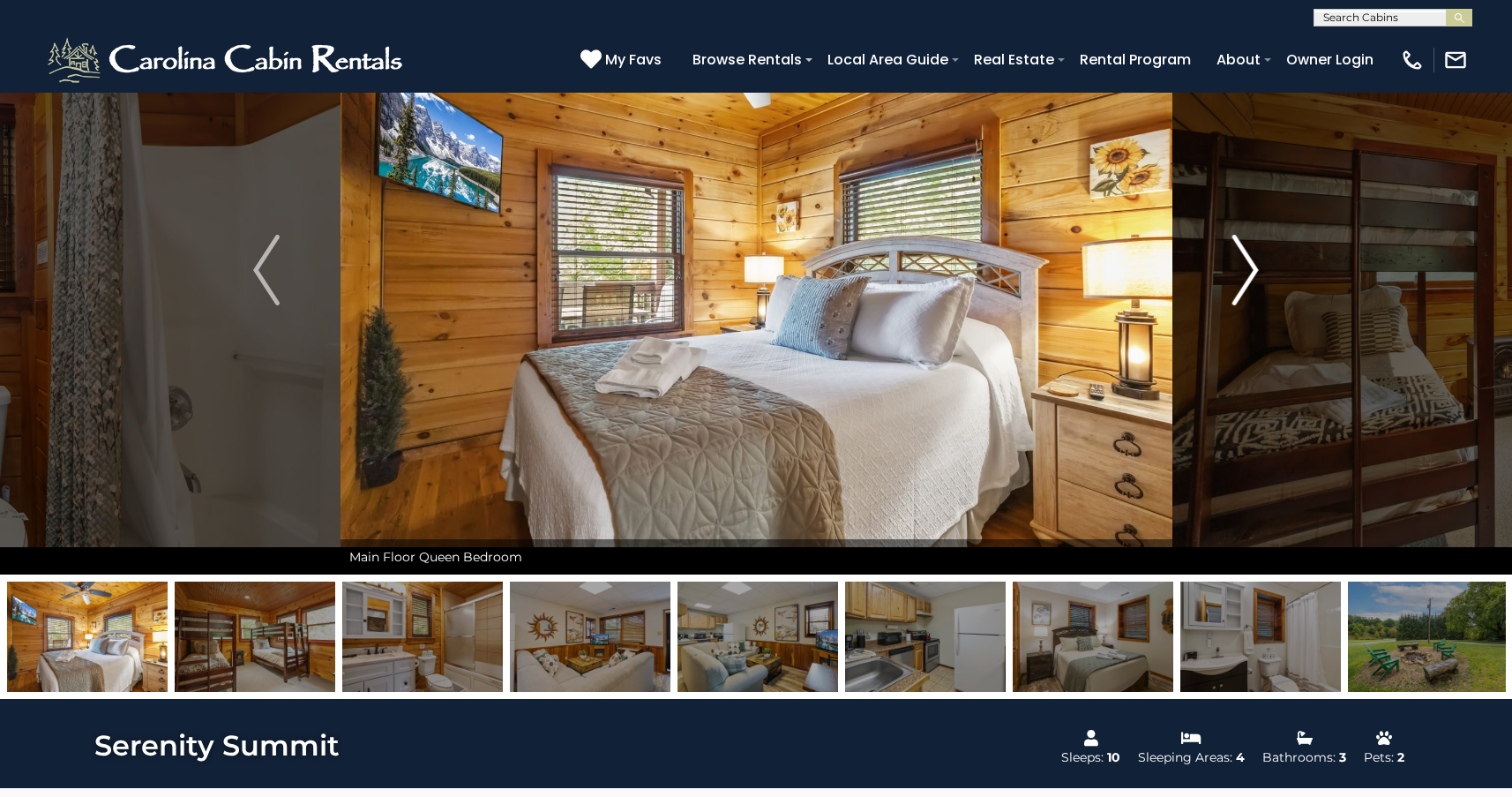
click at [1252, 278] on img "Next" at bounding box center [1245, 270] width 27 height 70
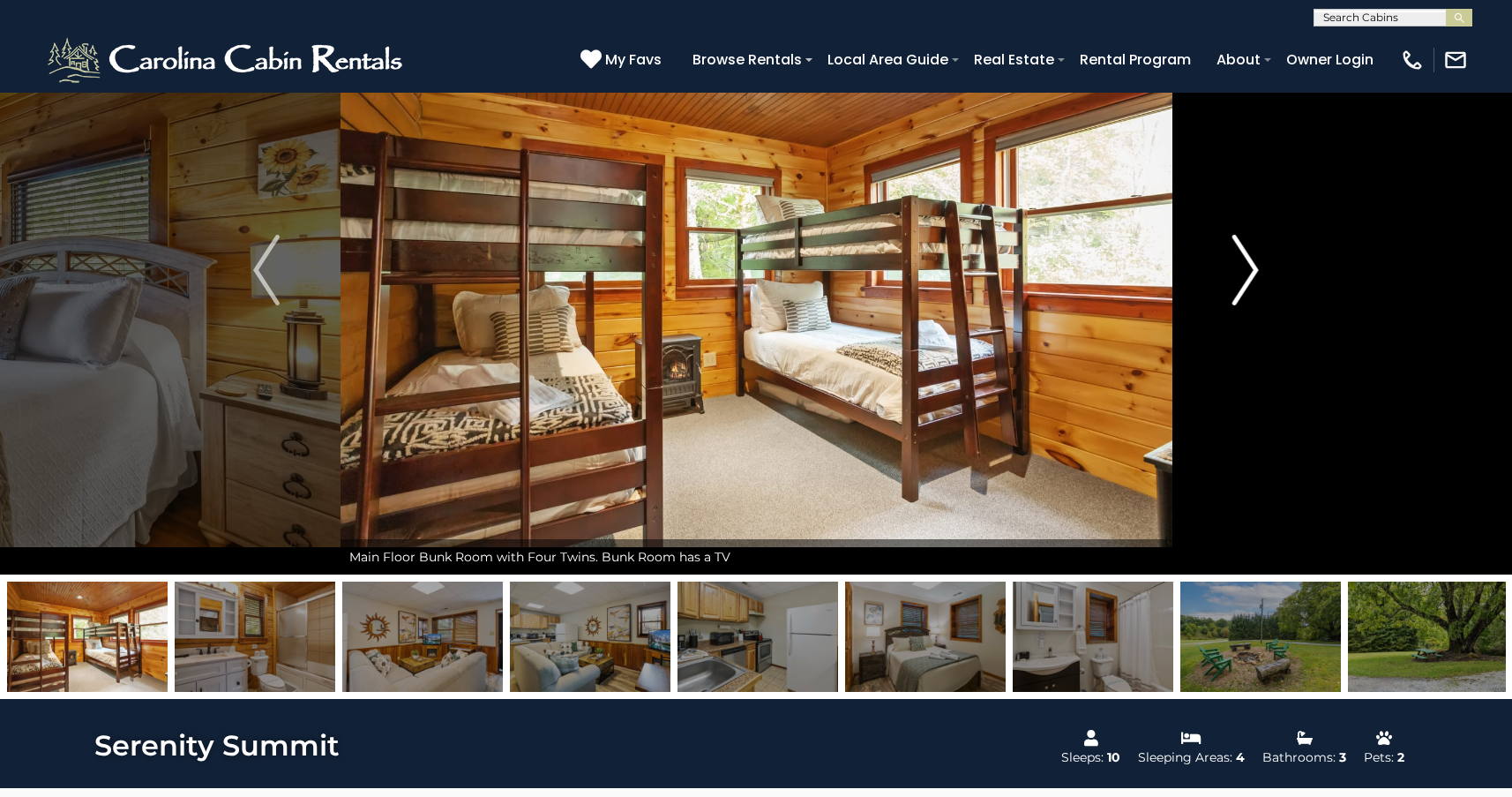
click at [1252, 278] on img "Next" at bounding box center [1245, 270] width 27 height 70
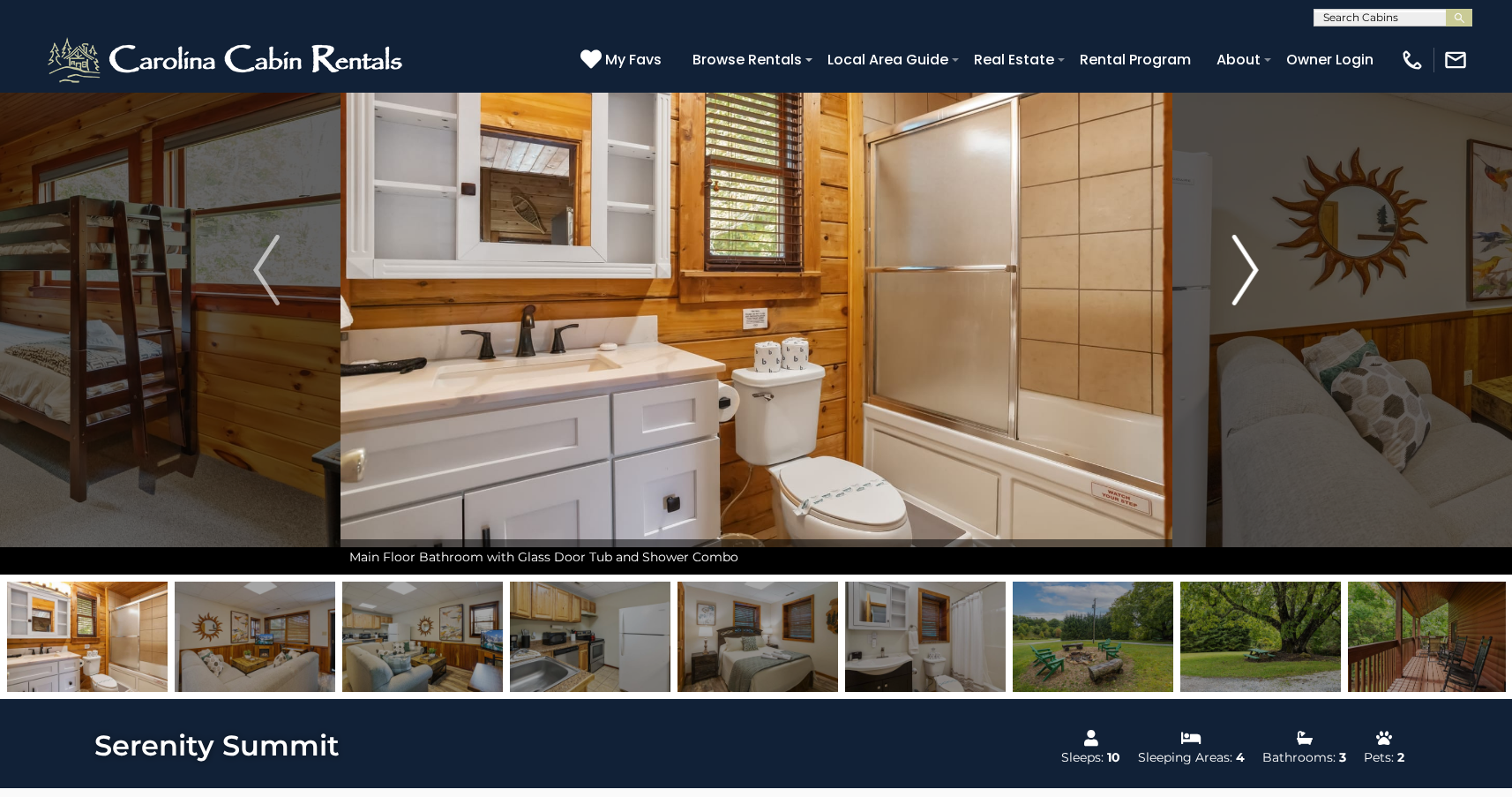
click at [1252, 278] on img "Next" at bounding box center [1245, 270] width 27 height 70
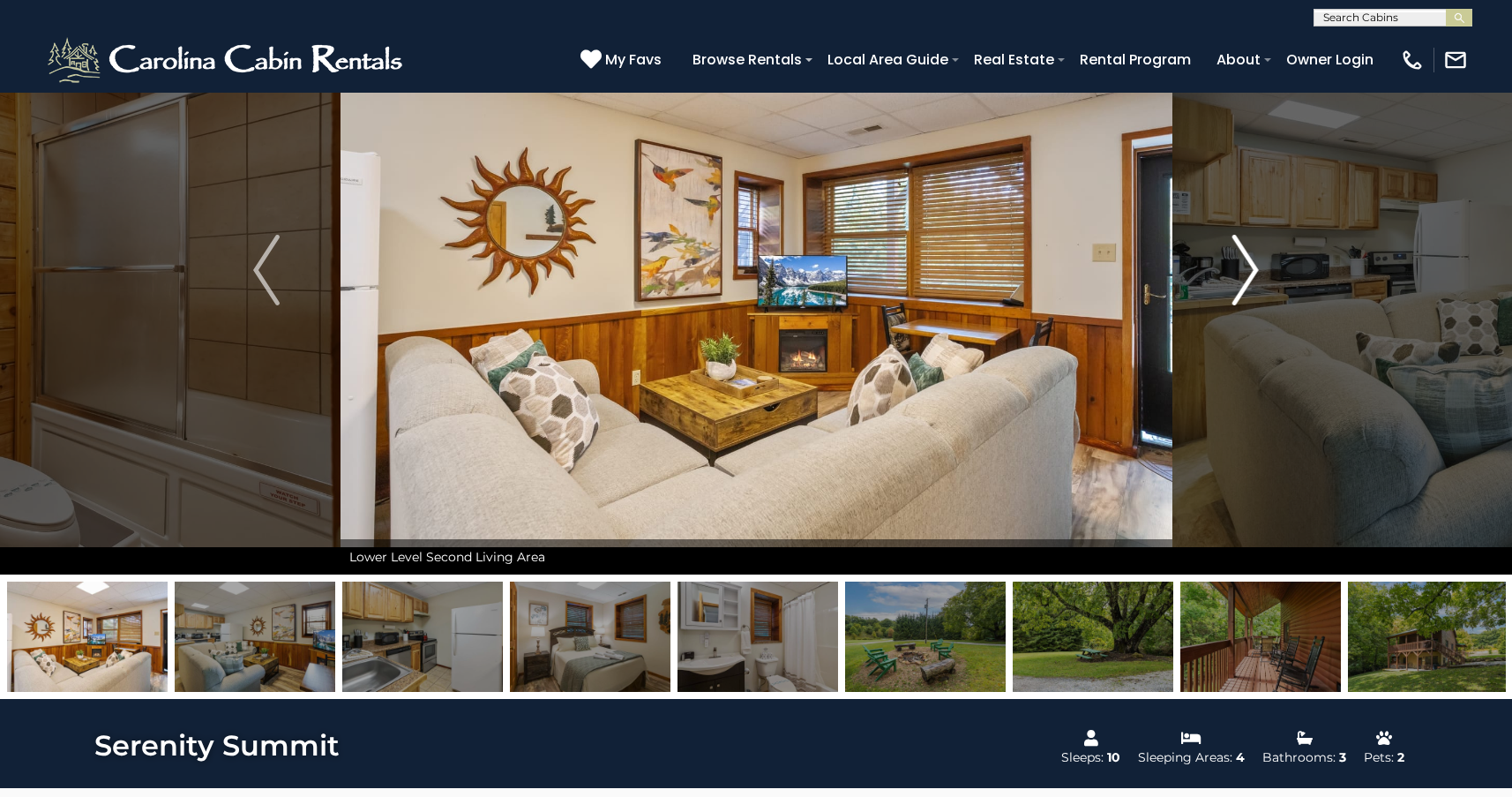
click at [1252, 278] on img "Next" at bounding box center [1245, 270] width 27 height 70
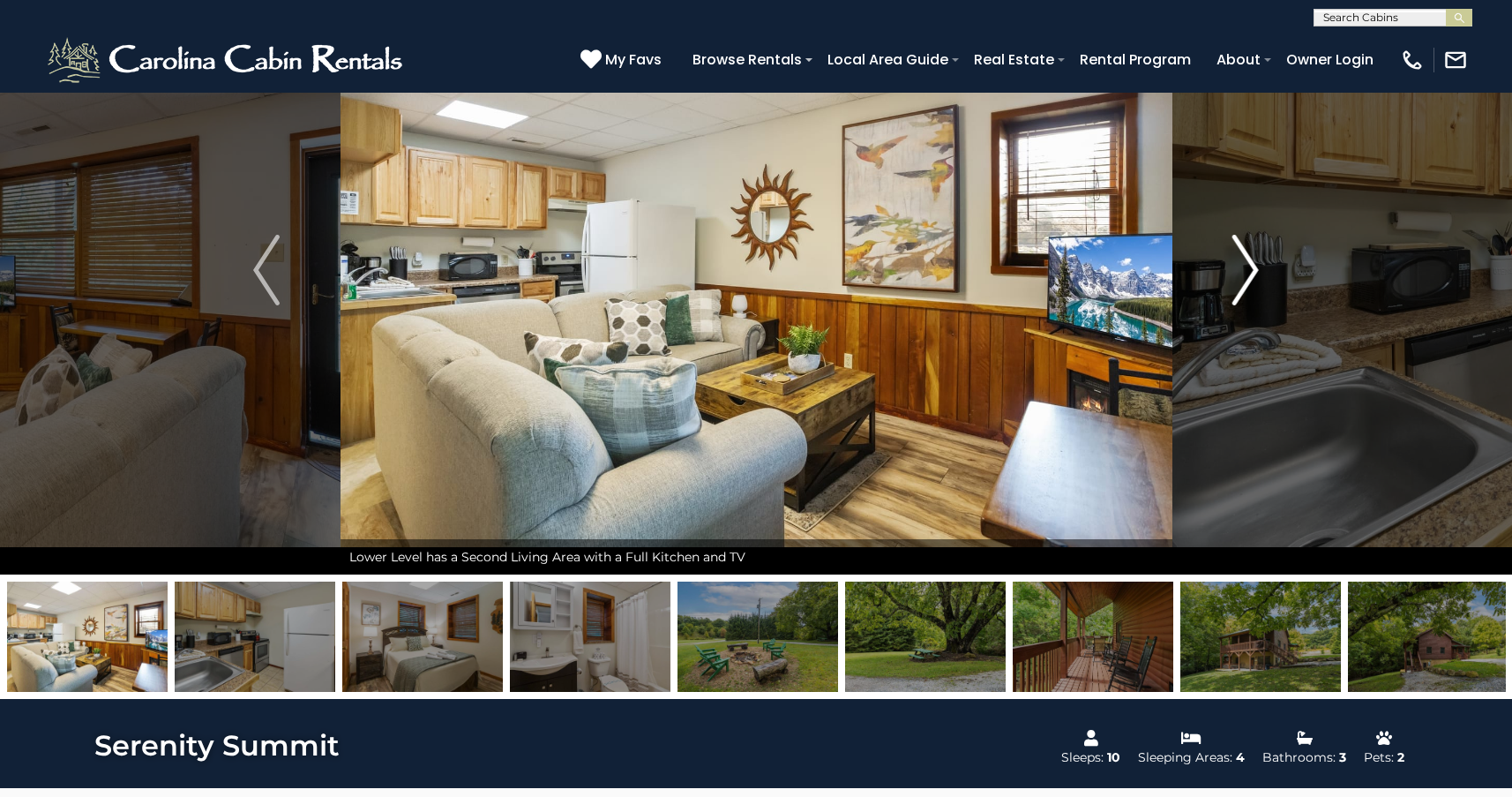
click at [1252, 278] on img "Next" at bounding box center [1245, 270] width 27 height 70
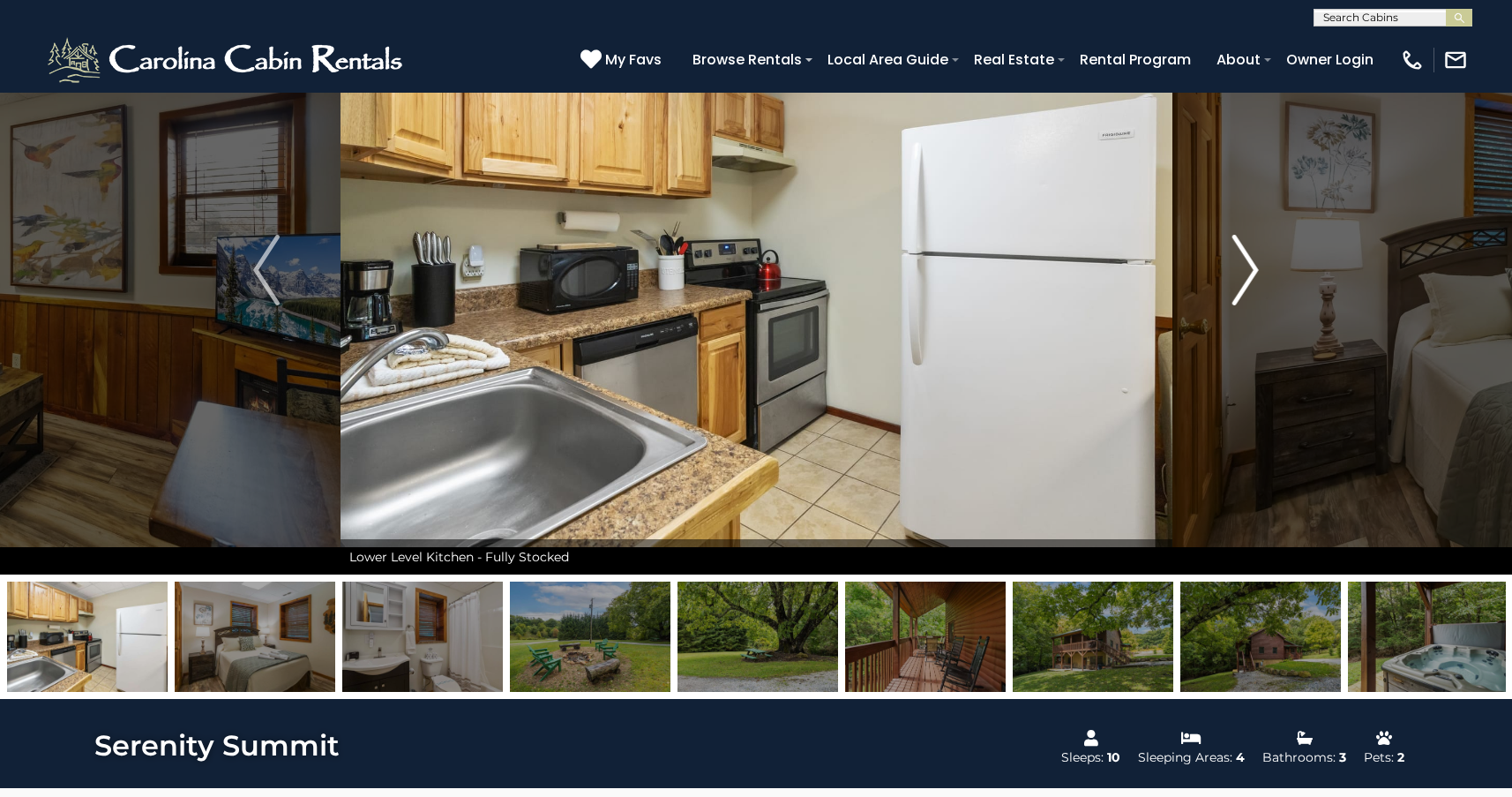
click at [1252, 278] on img "Next" at bounding box center [1245, 270] width 27 height 70
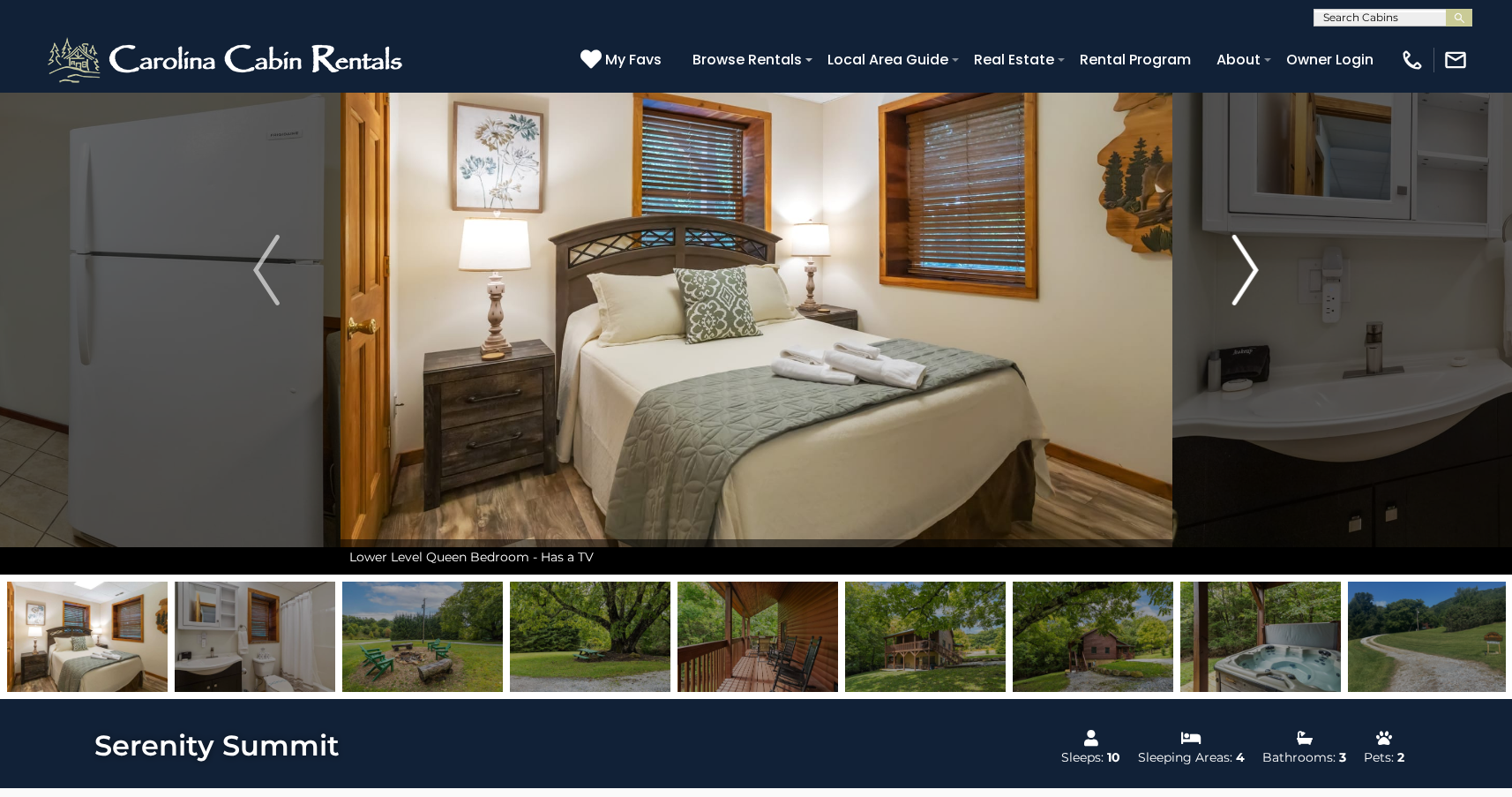
click at [1252, 278] on img "Next" at bounding box center [1245, 270] width 27 height 70
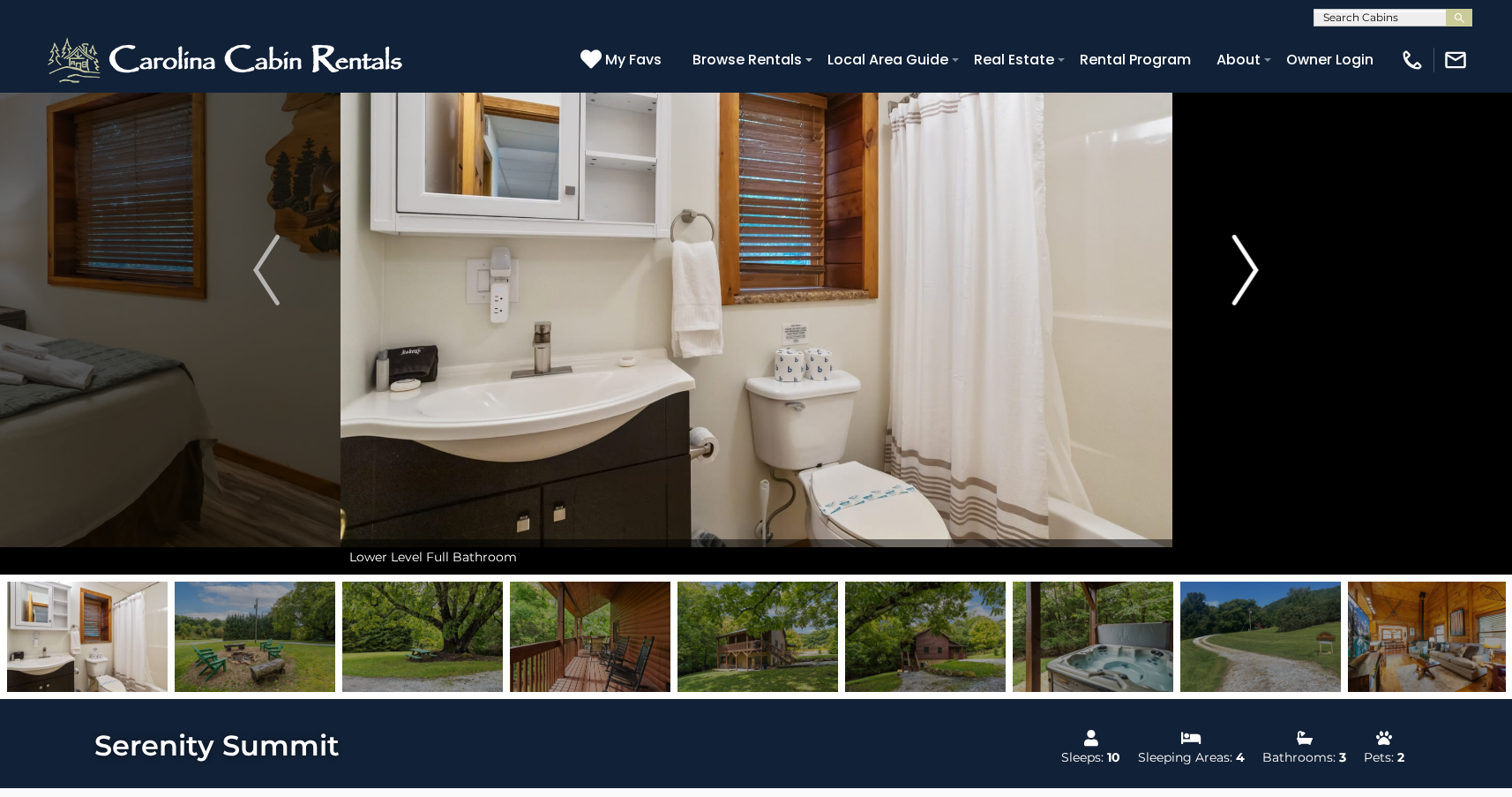
click at [1252, 278] on img "Next" at bounding box center [1245, 270] width 27 height 70
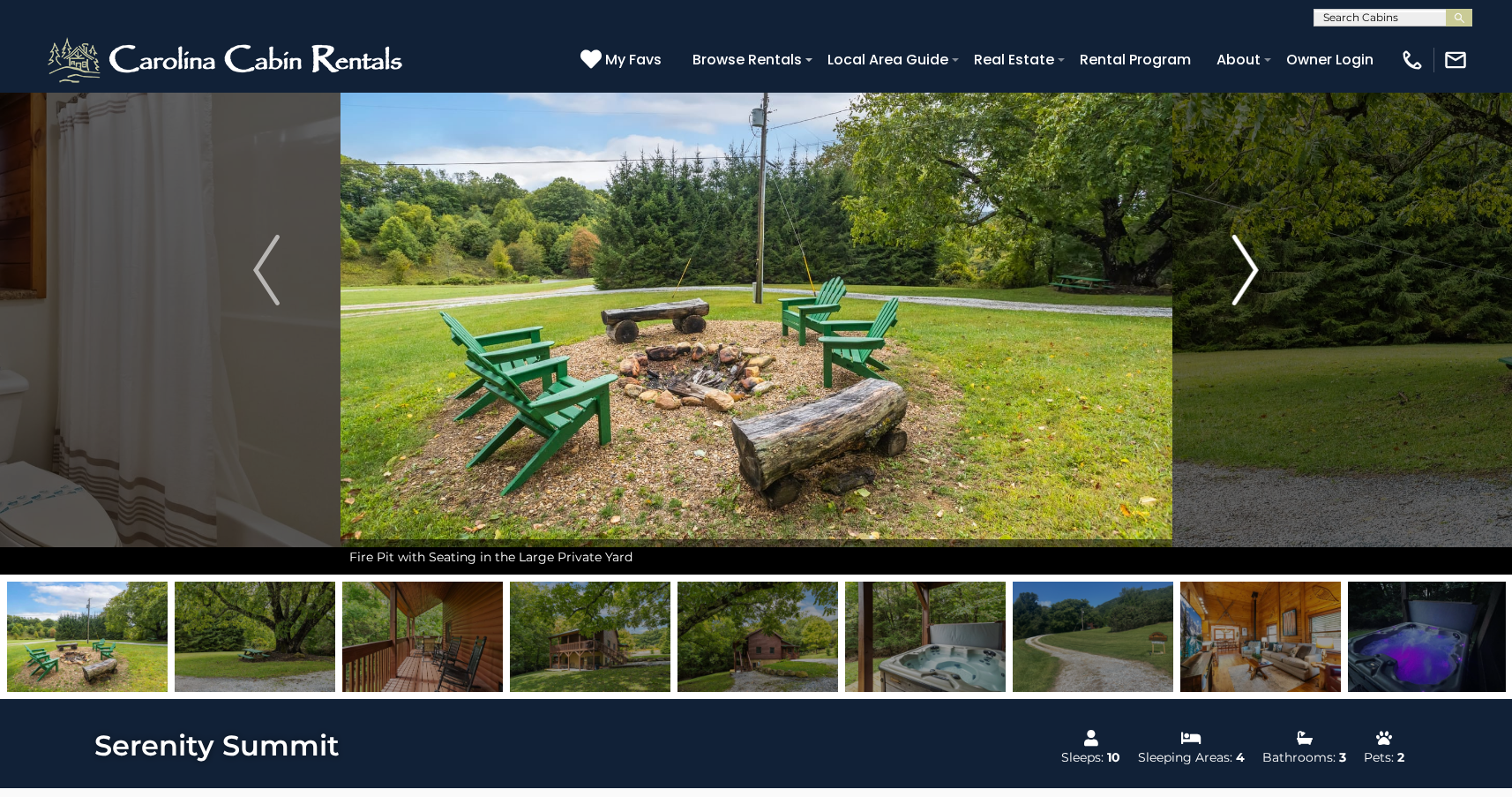
click at [1252, 278] on img "Next" at bounding box center [1245, 270] width 27 height 70
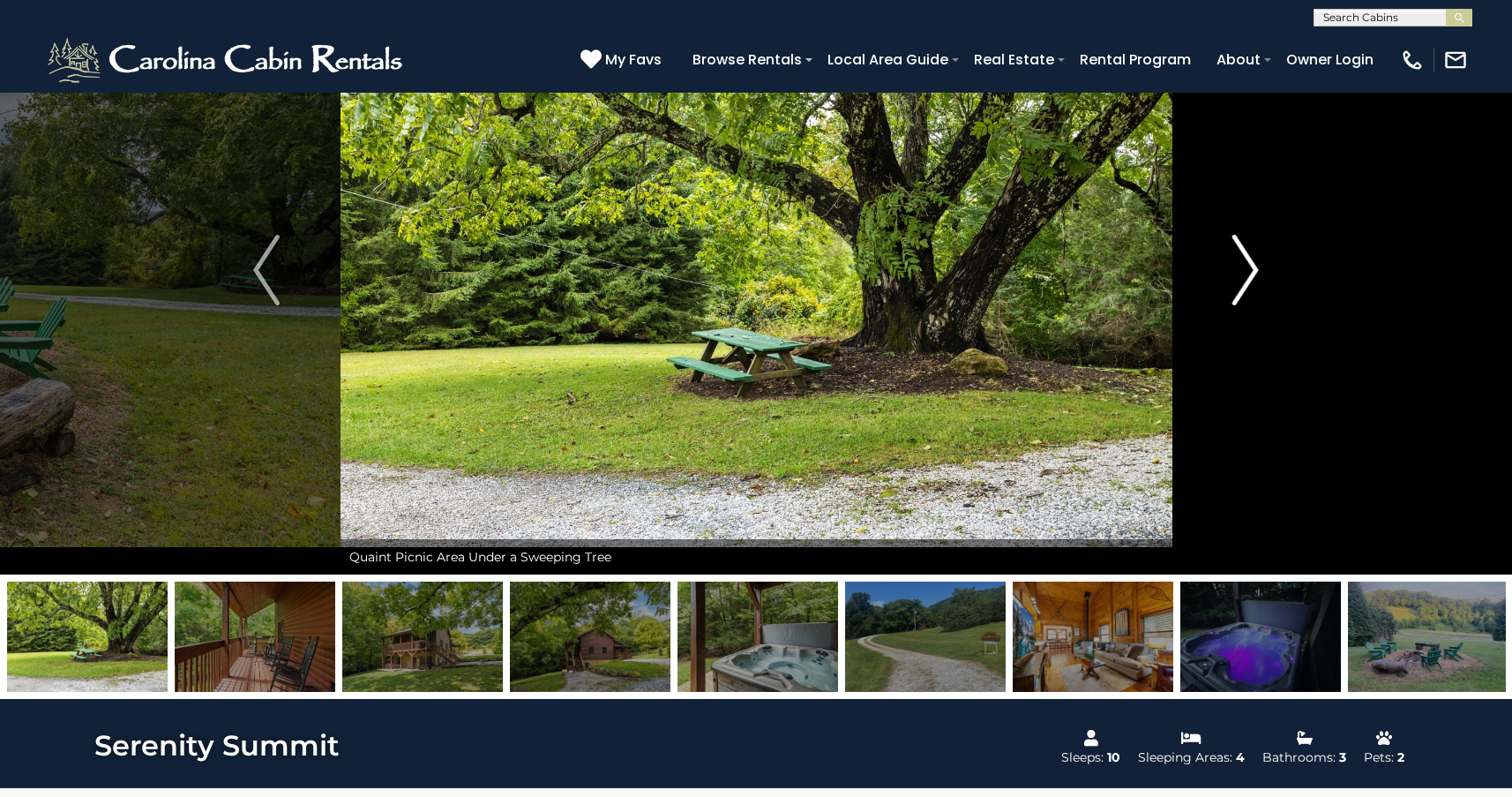
click at [1252, 278] on img "Next" at bounding box center [1245, 270] width 27 height 70
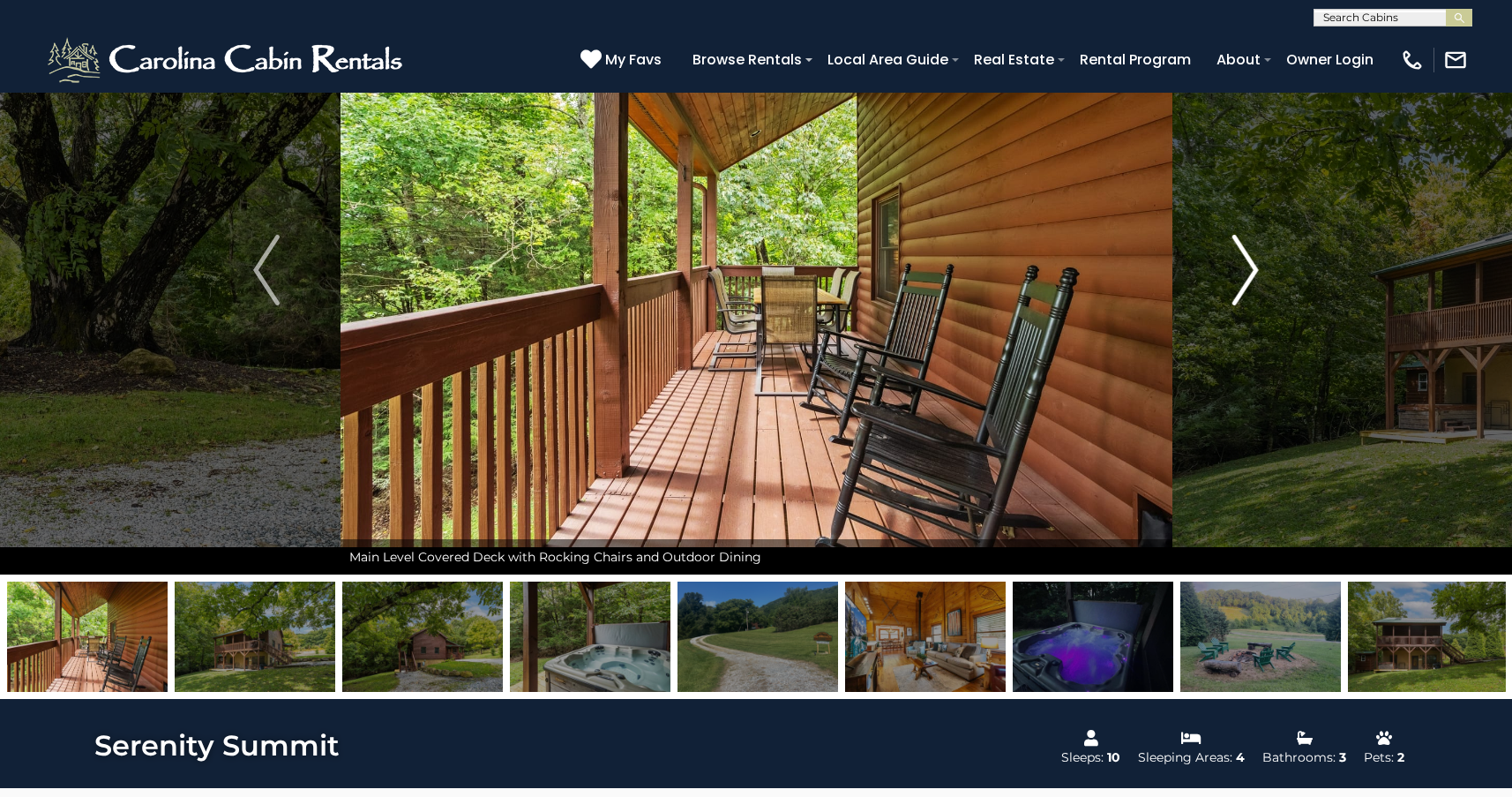
click at [1252, 278] on img "Next" at bounding box center [1245, 270] width 27 height 70
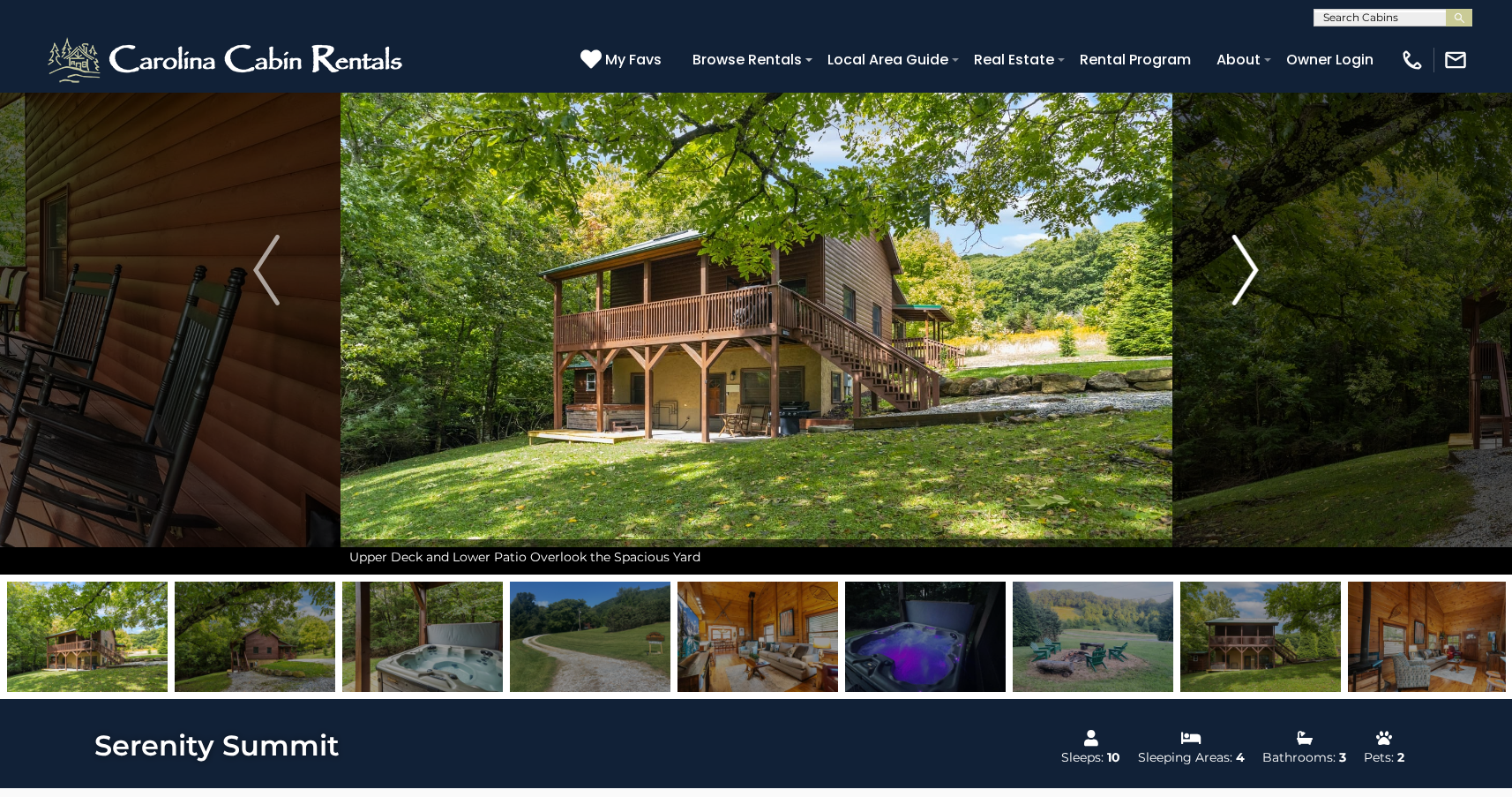
click at [1252, 278] on img "Next" at bounding box center [1245, 270] width 27 height 70
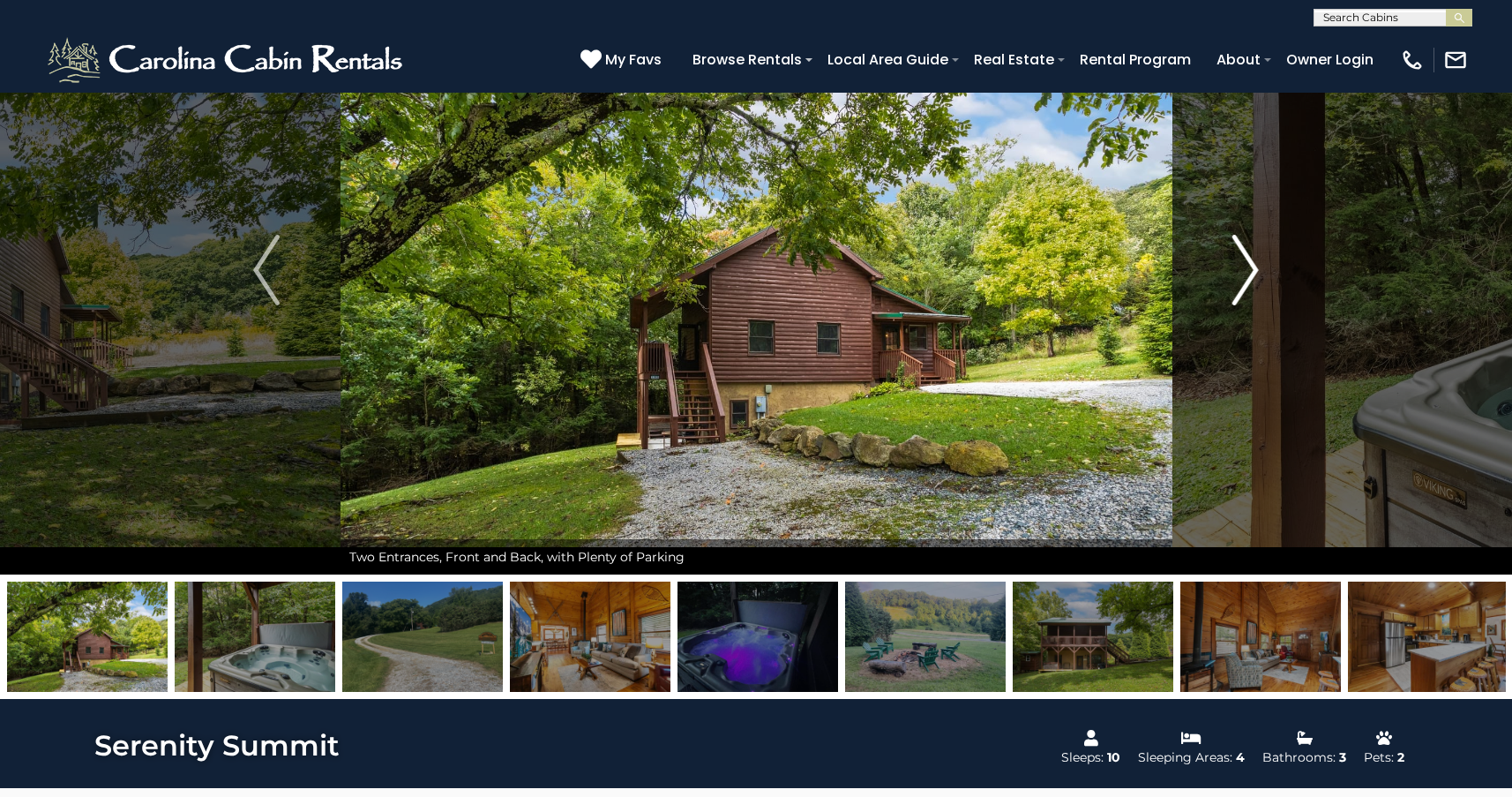
click at [1252, 278] on img "Next" at bounding box center [1245, 270] width 27 height 70
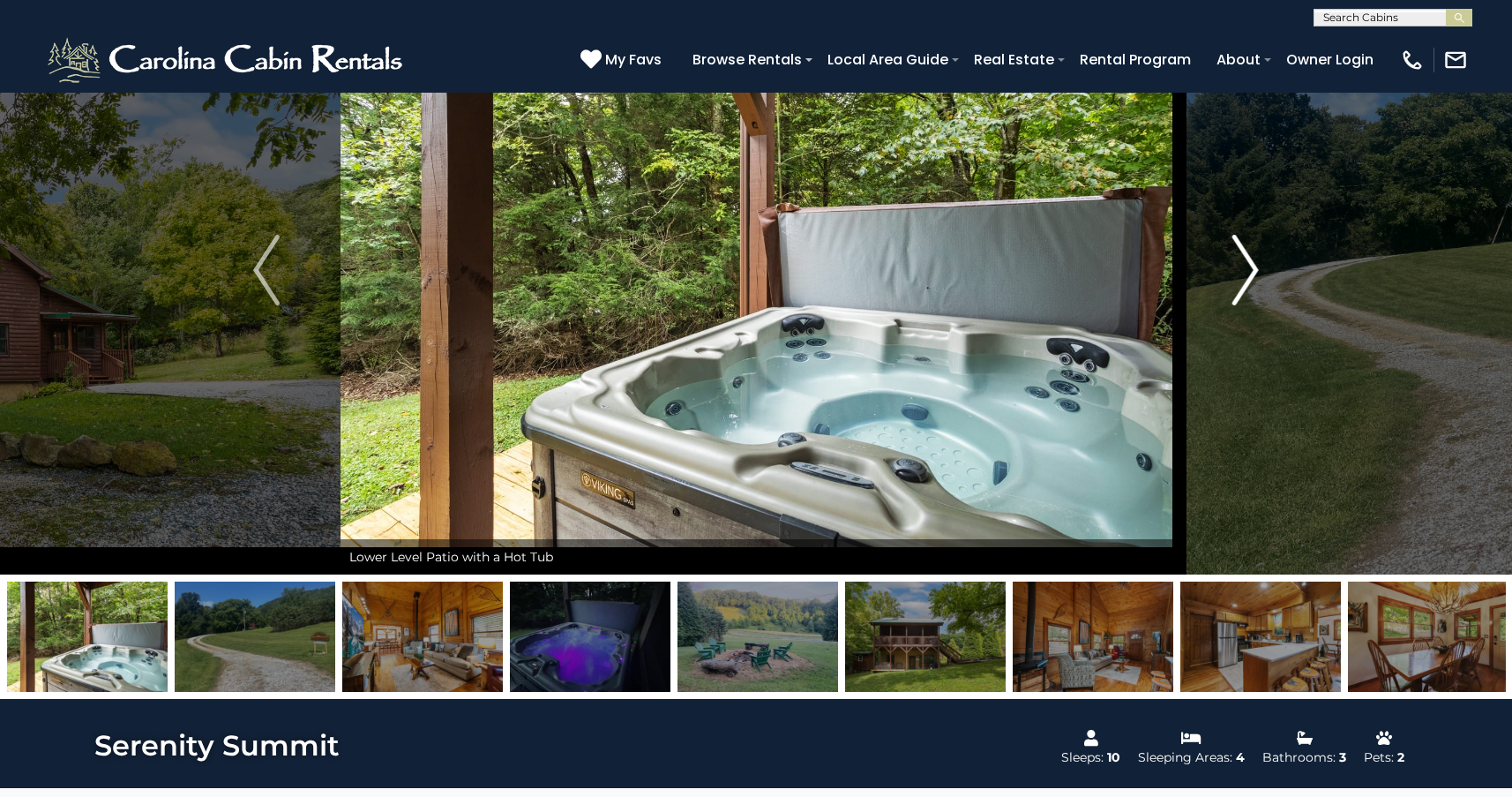
click at [1268, 286] on button "Next" at bounding box center [1245, 270] width 149 height 609
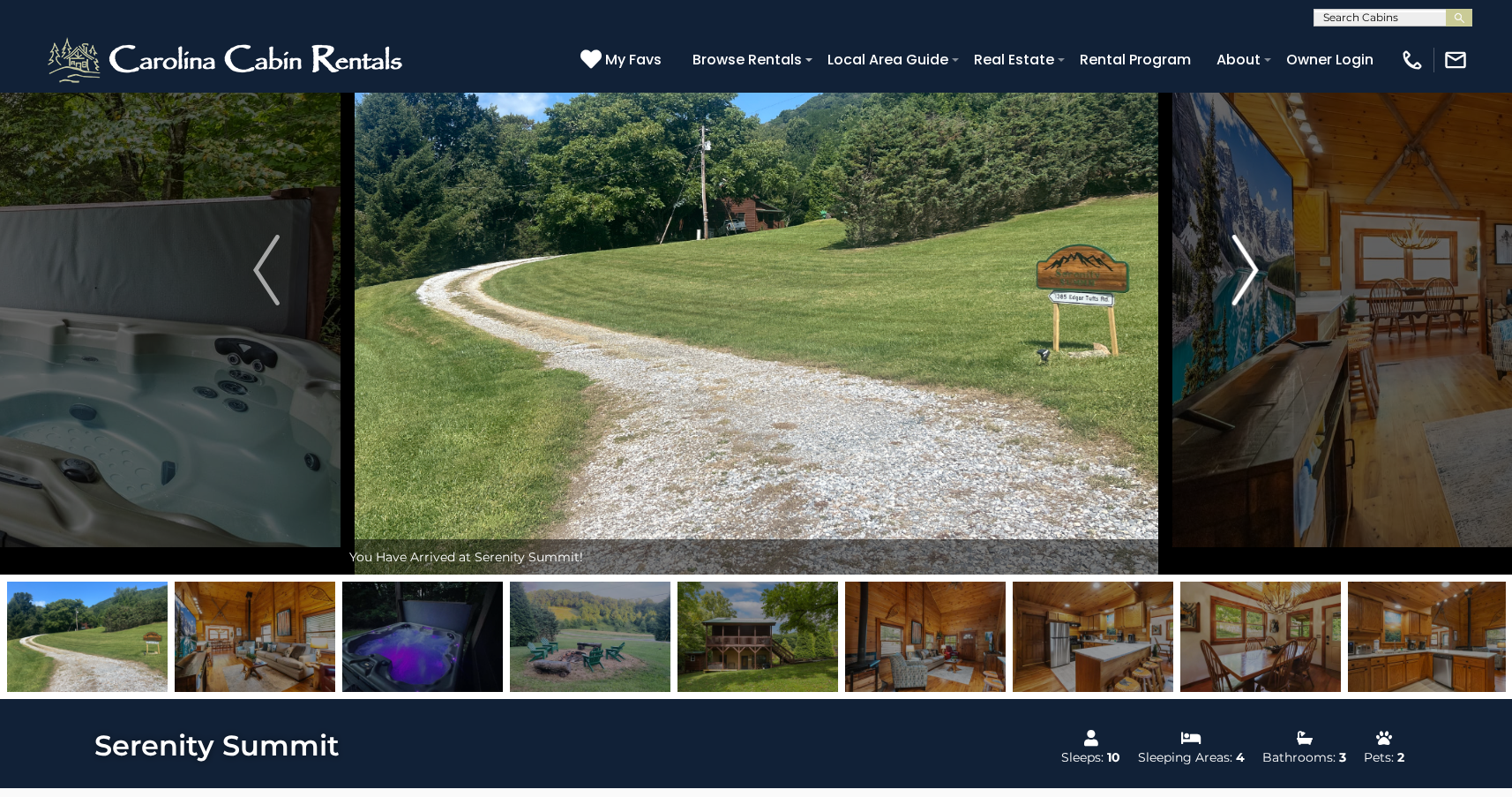
click at [1268, 286] on button "Next" at bounding box center [1245, 270] width 149 height 609
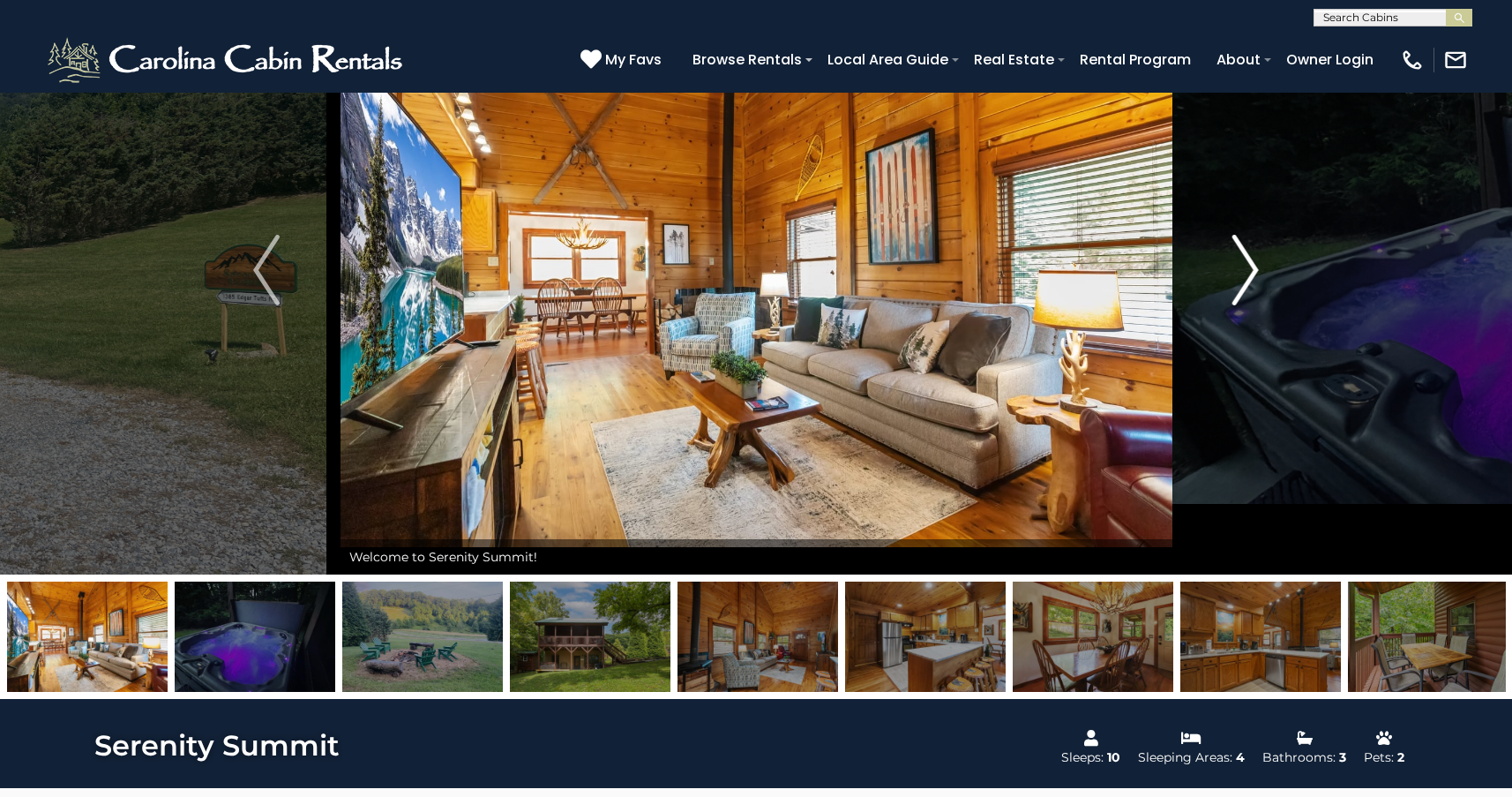
click at [1268, 286] on button "Next" at bounding box center [1245, 270] width 149 height 609
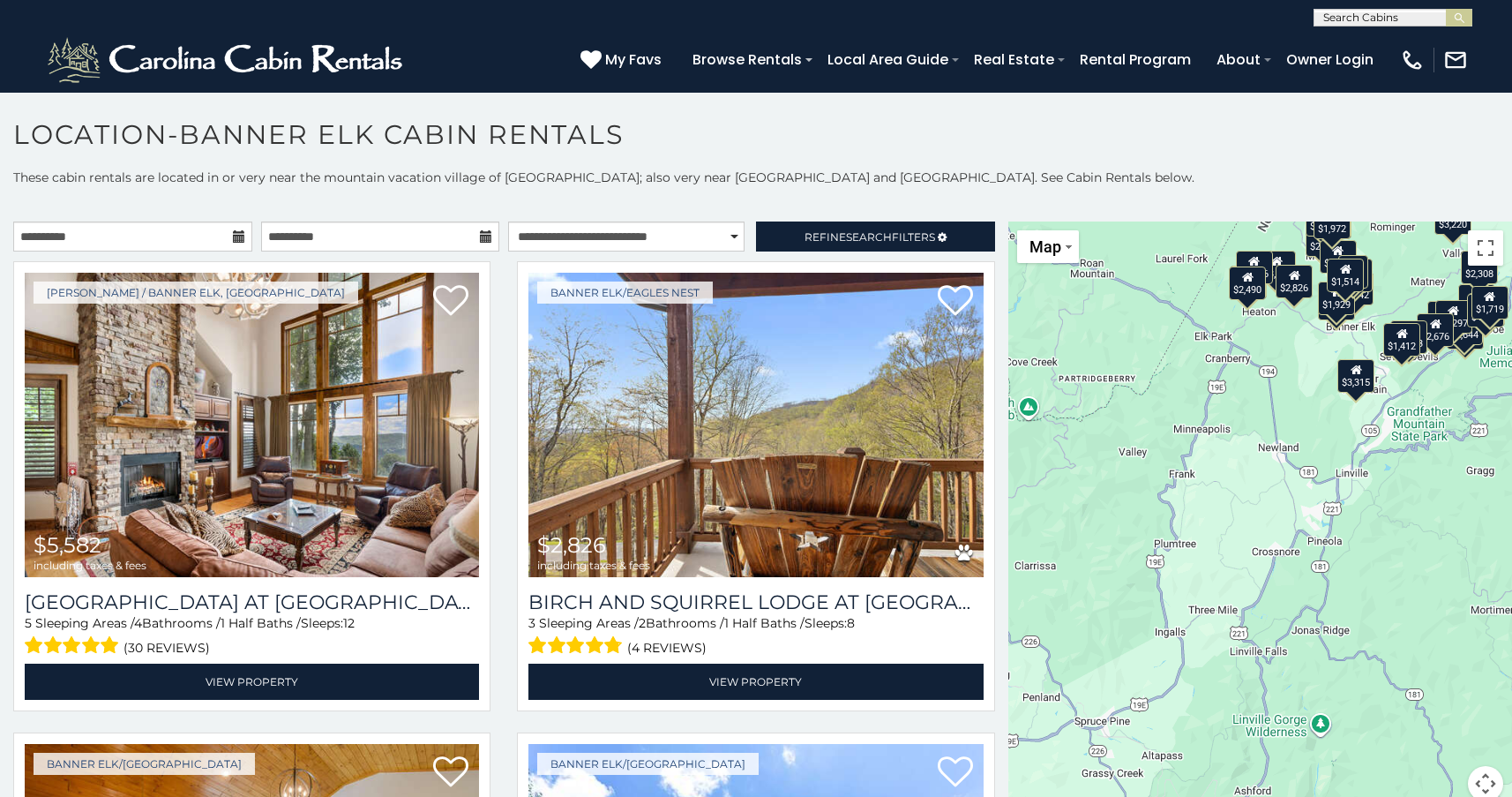
drag, startPoint x: 1300, startPoint y: 595, endPoint x: 1295, endPoint y: 378, distance: 217.1
click at [1295, 378] on div "$5,582 $2,826 $2,518 $3,608 $3,142 $3,566 $2,633 $3,102 $1,466 $3,315 $2,803 $2…" at bounding box center [1260, 521] width 503 height 601
click at [908, 236] on span "Refine Search Filters" at bounding box center [870, 236] width 131 height 13
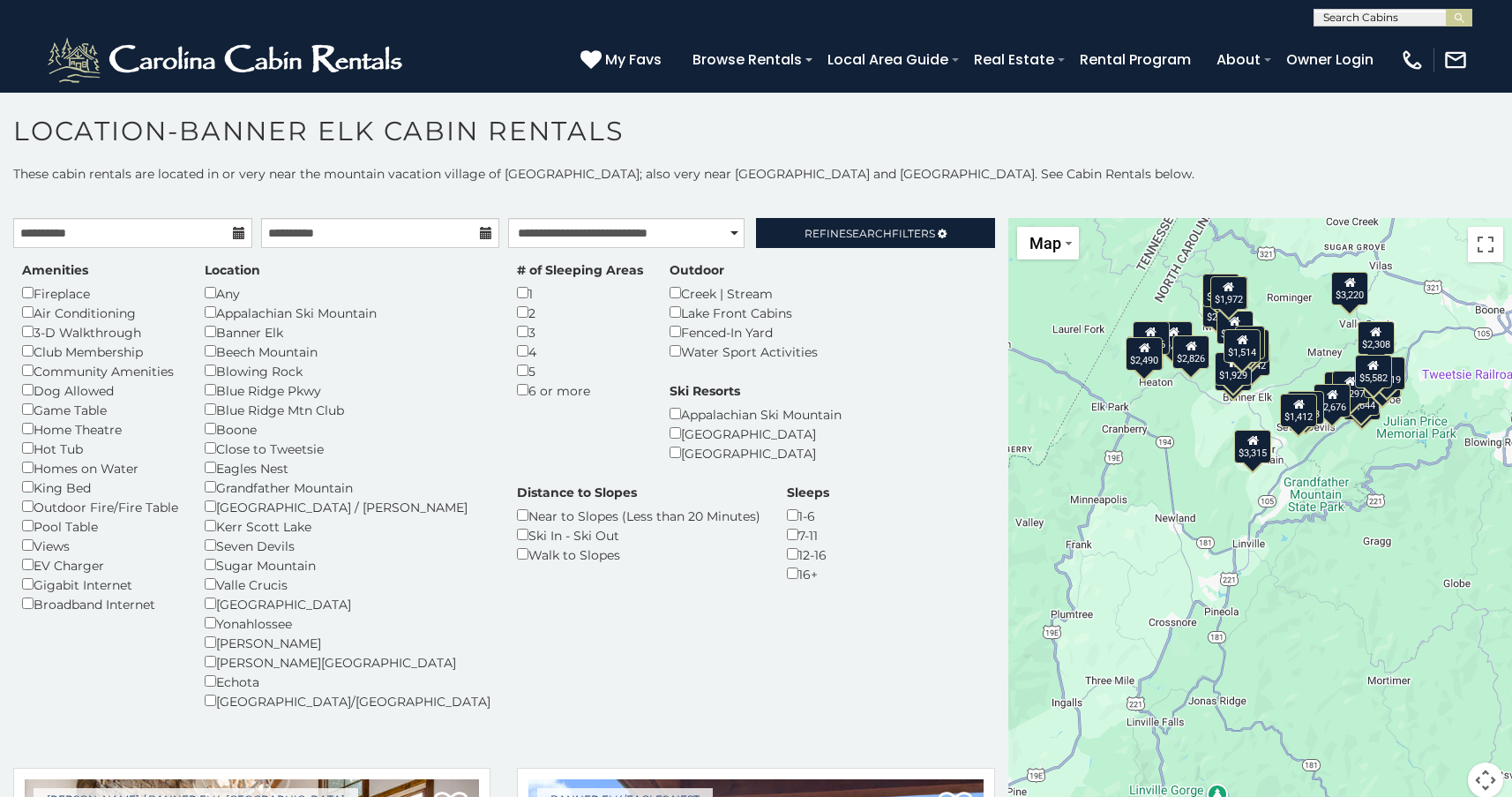
scroll to position [4, 0]
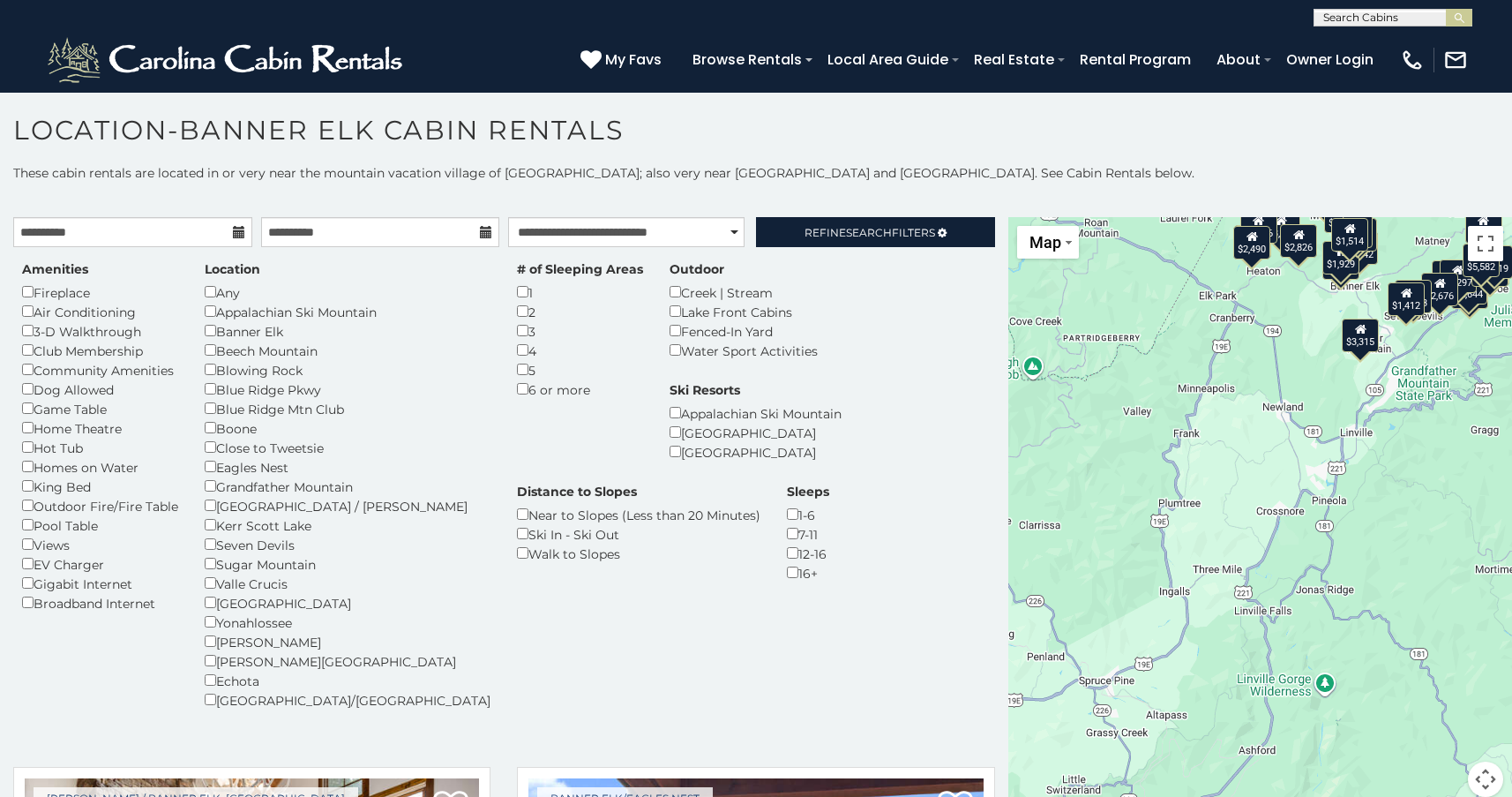
drag, startPoint x: 1416, startPoint y: 405, endPoint x: 1420, endPoint y: 367, distance: 38.2
click at [1420, 367] on div "$5,582 $2,826 $2,518 $3,608 $3,142 $3,566 $2,633 $3,102 $1,466 $3,315 $2,803 $2…" at bounding box center [1260, 517] width 503 height 601
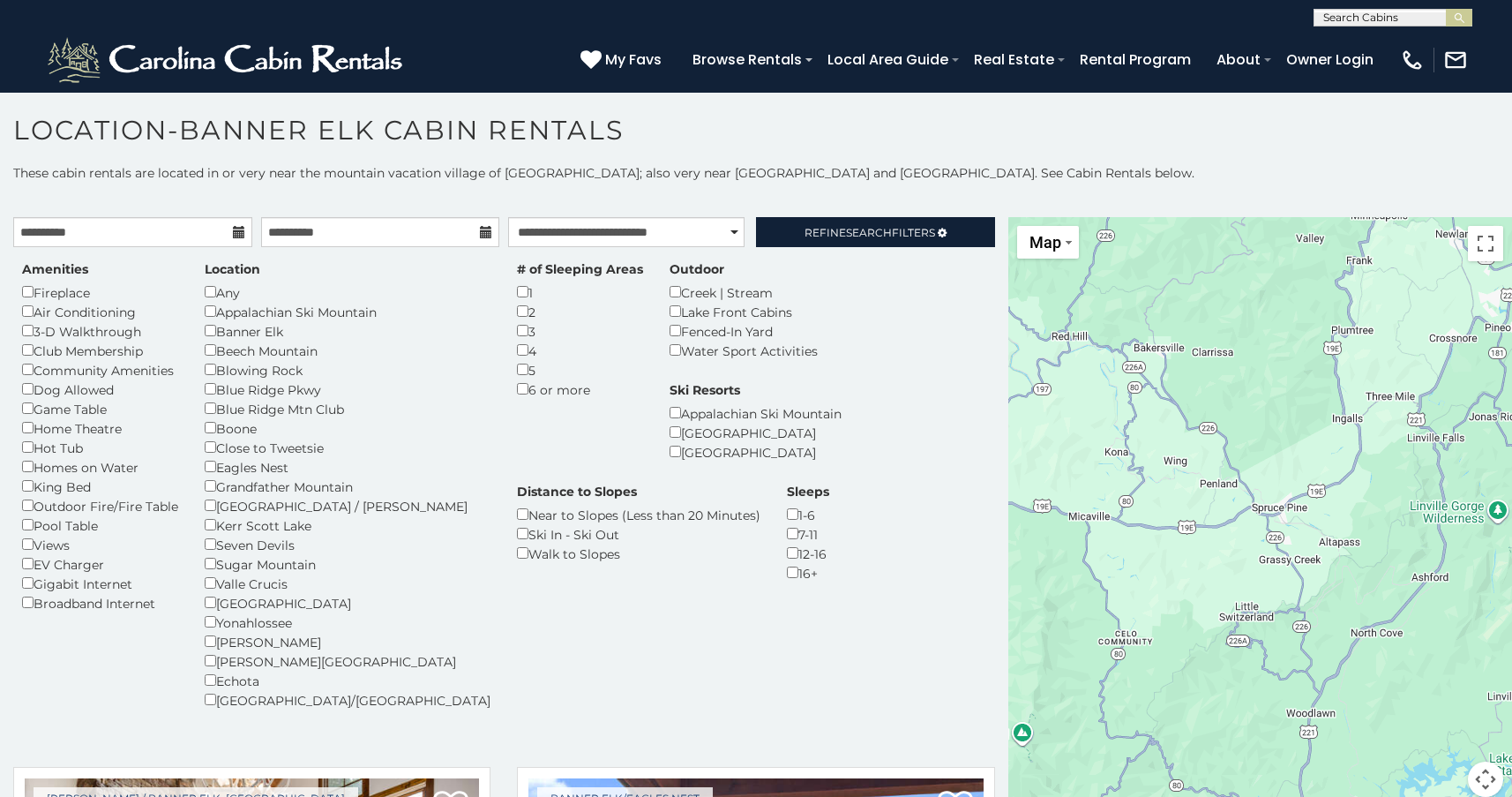
drag, startPoint x: 1159, startPoint y: 586, endPoint x: 1333, endPoint y: 411, distance: 246.8
click at [1333, 411] on div "$5,582 $2,826 $2,518 $3,608 $3,142 $3,566 $2,633 $3,102 $1,466 $3,315 $2,803 $2…" at bounding box center [1260, 517] width 503 height 601
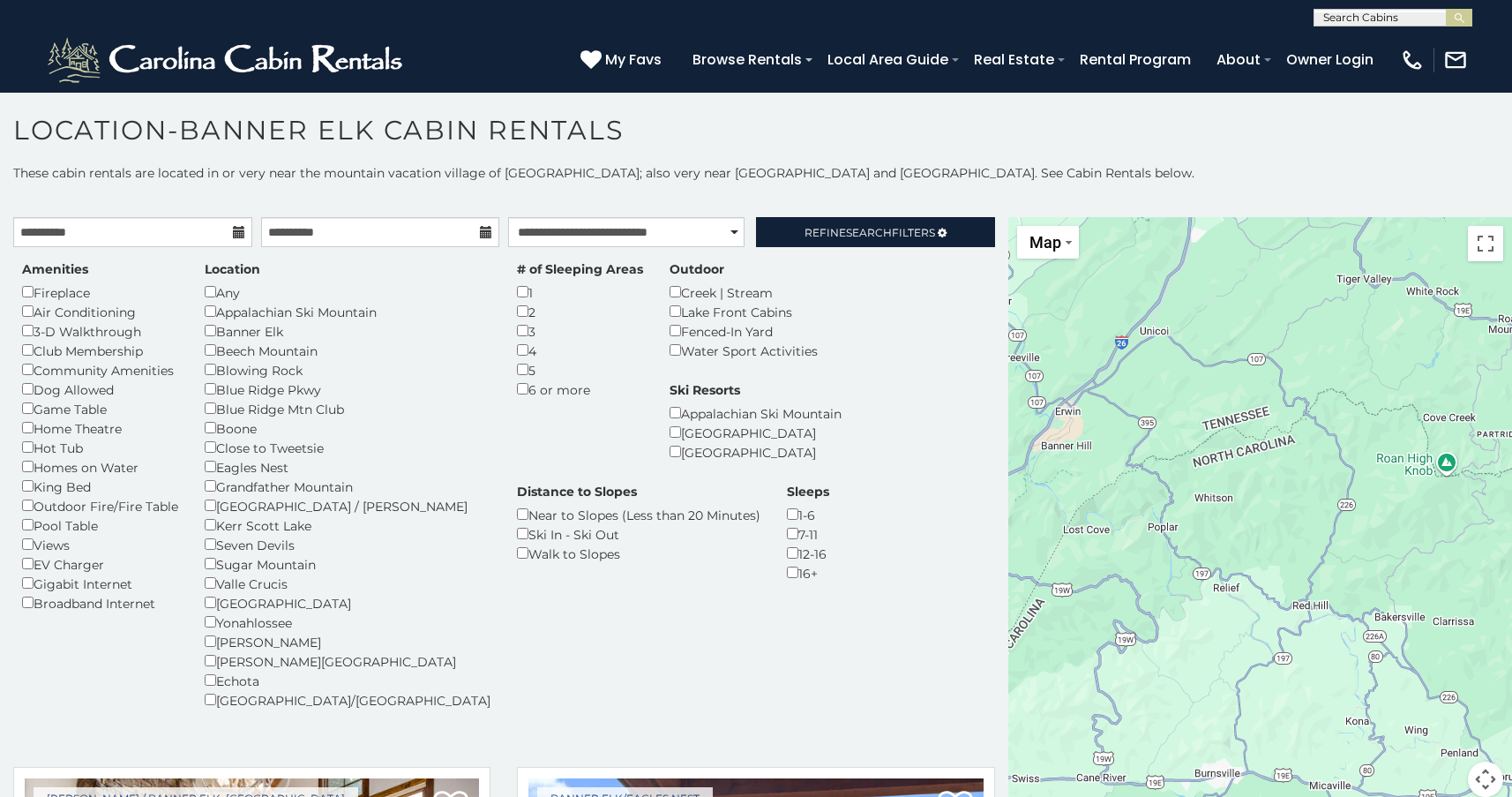
drag, startPoint x: 1083, startPoint y: 373, endPoint x: 1301, endPoint y: 625, distance: 333.2
click at [1301, 625] on div "$5,582 $2,826 $2,518 $3,608 $3,142 $3,566 $2,633 $3,102 $1,466 $3,315 $2,803 $2…" at bounding box center [1260, 517] width 503 height 601
